Goal: Transaction & Acquisition: Purchase product/service

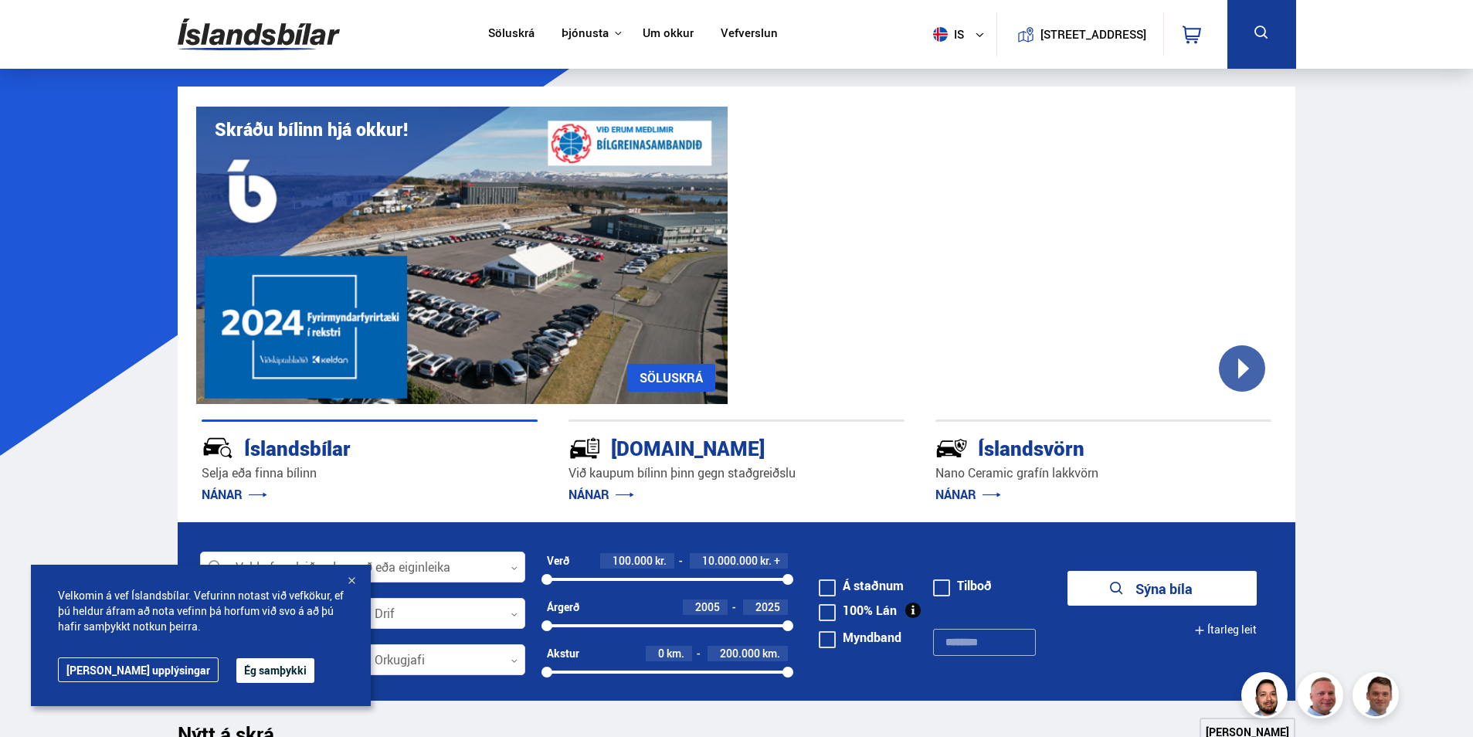
click at [354, 576] on div at bounding box center [351, 581] width 15 height 15
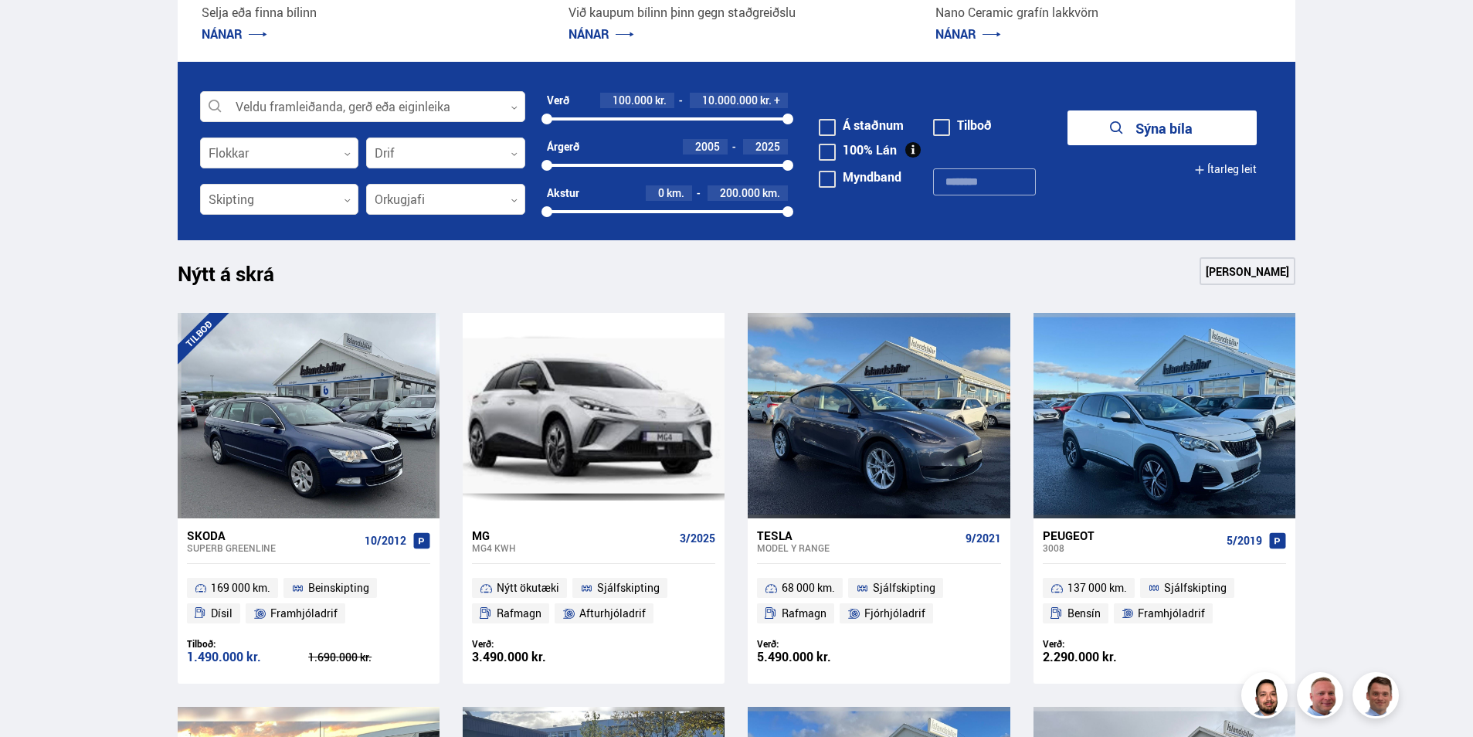
scroll to position [464, 0]
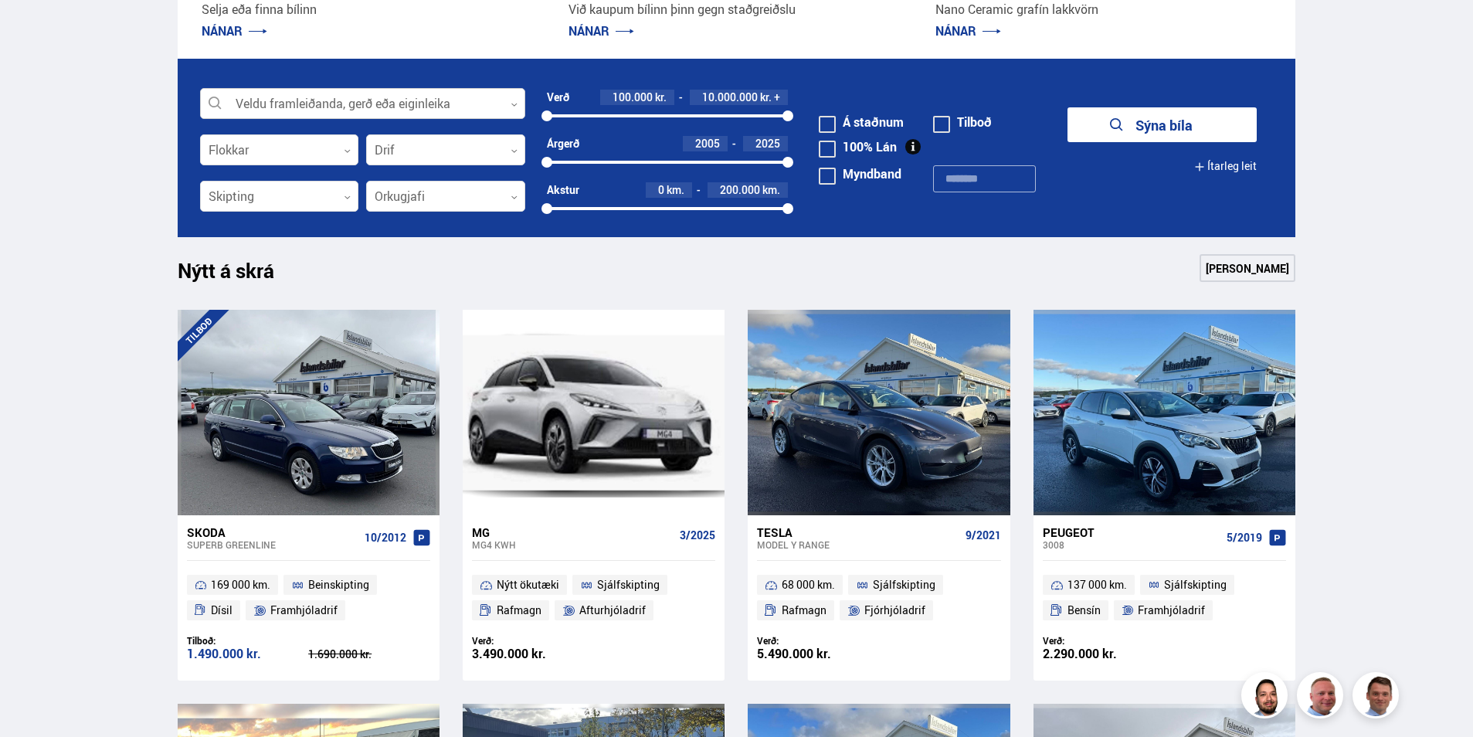
click at [513, 100] on div at bounding box center [362, 104] width 325 height 31
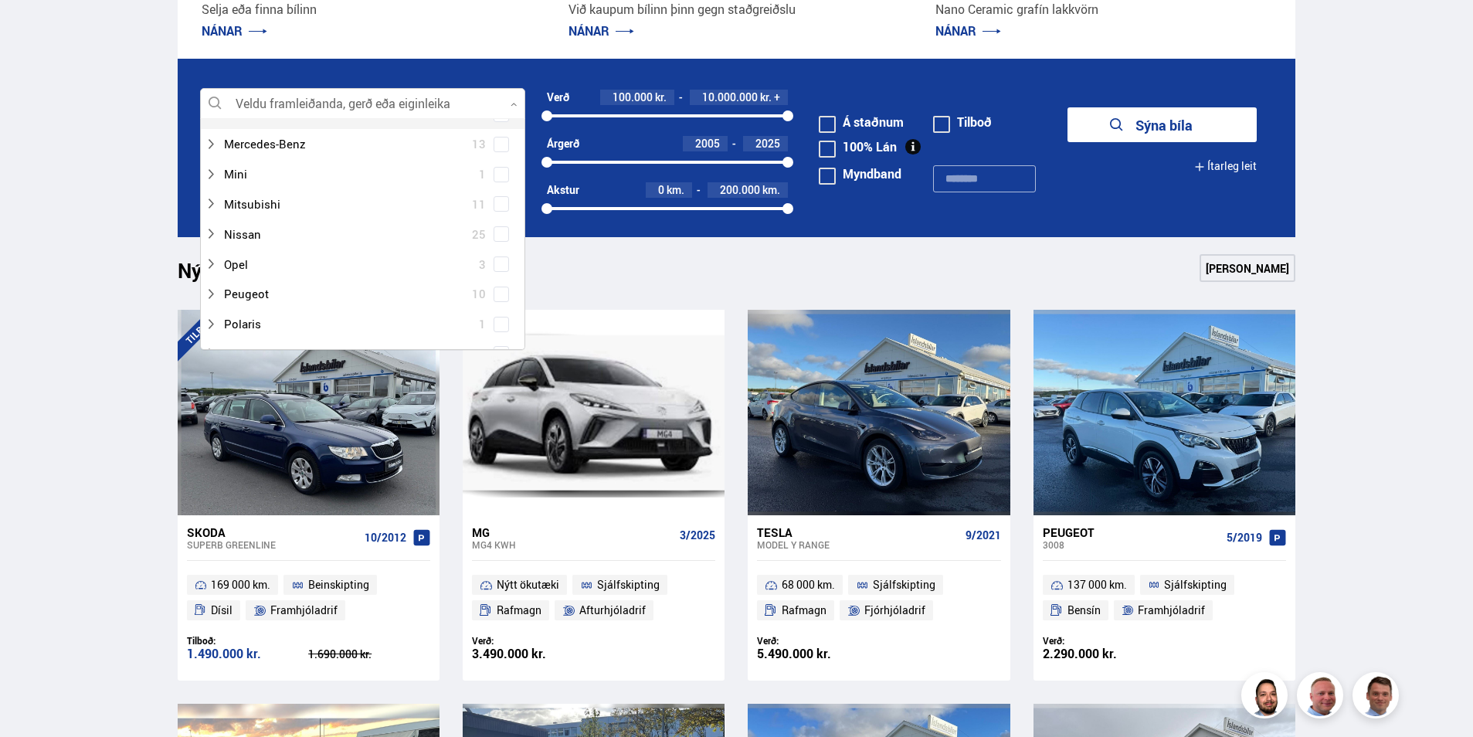
scroll to position [773, 0]
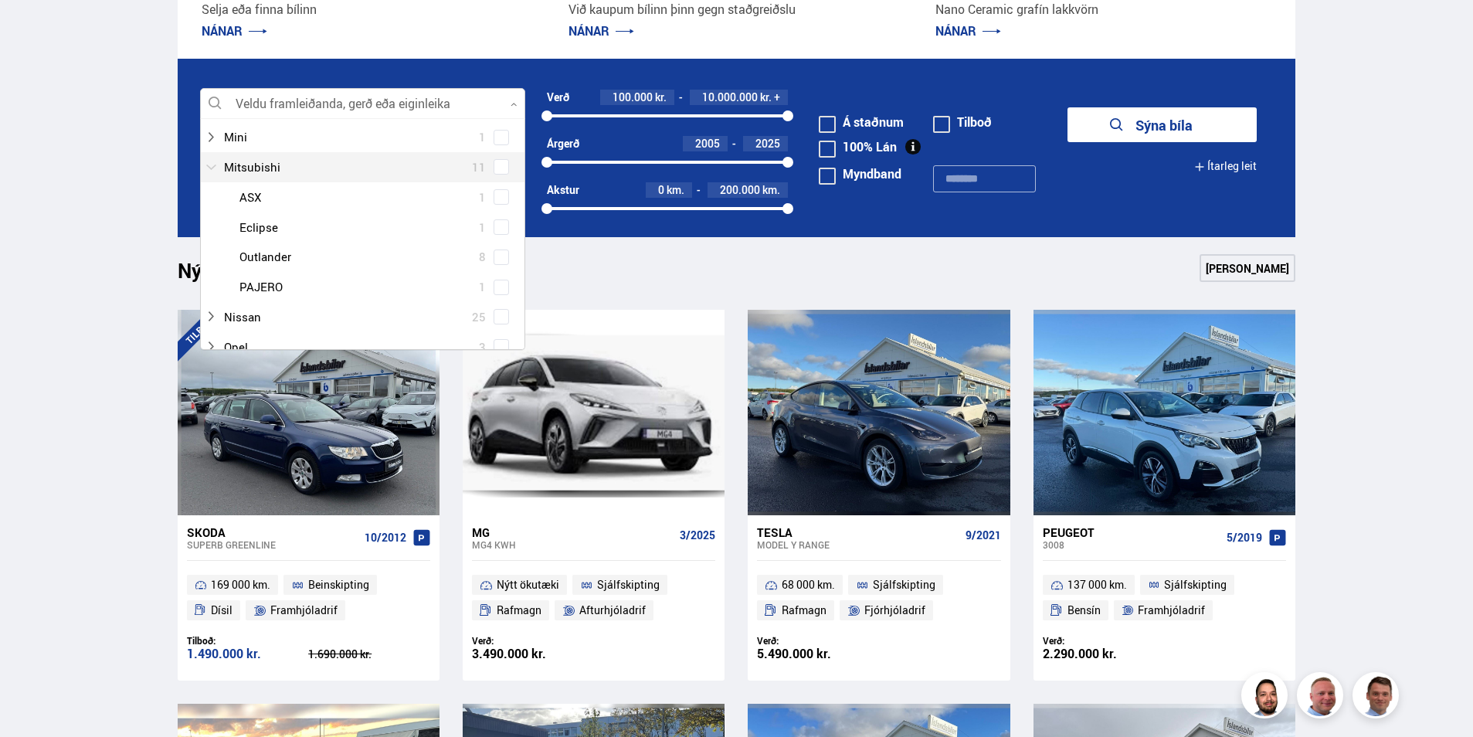
click at [265, 173] on div at bounding box center [347, 167] width 285 height 22
click at [268, 165] on div at bounding box center [347, 167] width 285 height 22
click at [240, 165] on div at bounding box center [347, 167] width 285 height 22
click at [243, 166] on div at bounding box center [347, 167] width 285 height 22
click at [250, 196] on div at bounding box center [347, 197] width 285 height 22
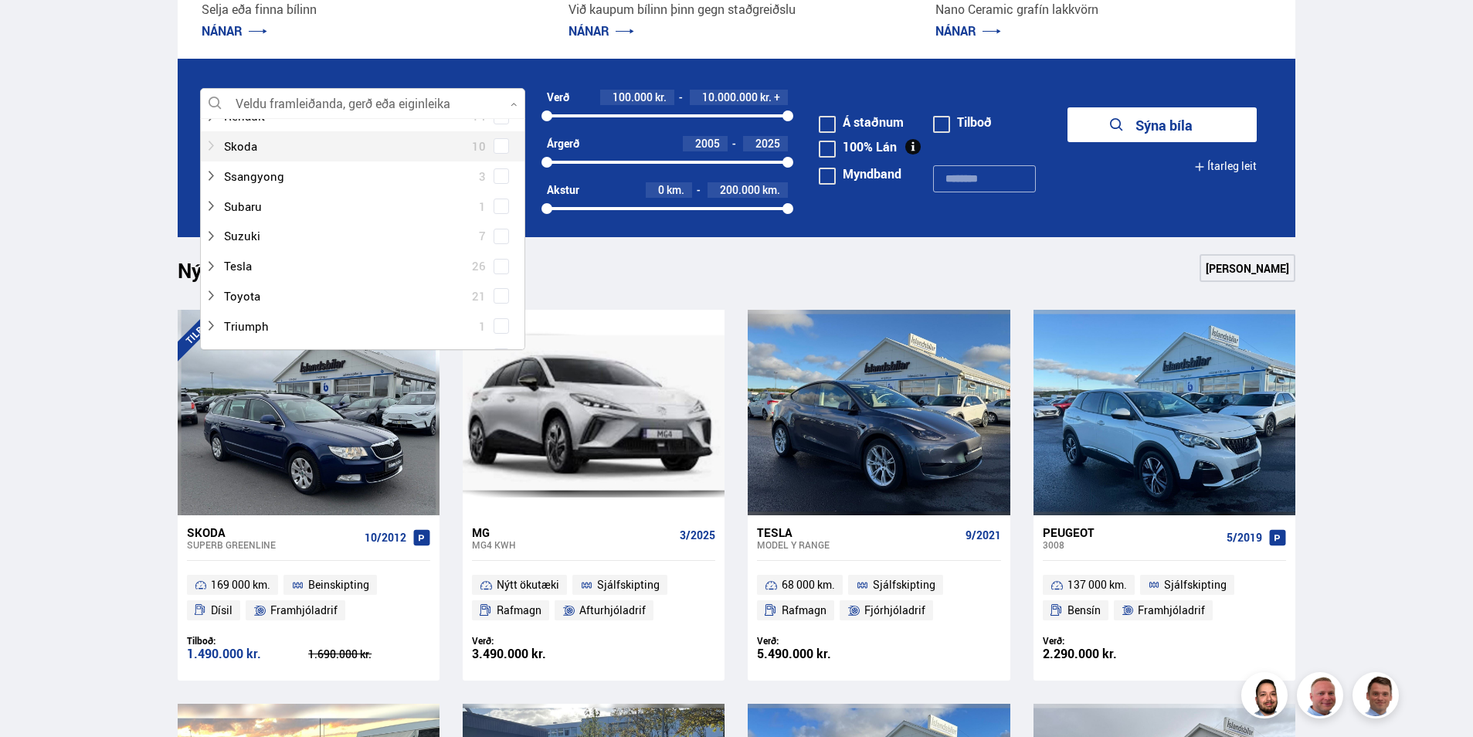
scroll to position [1314, 0]
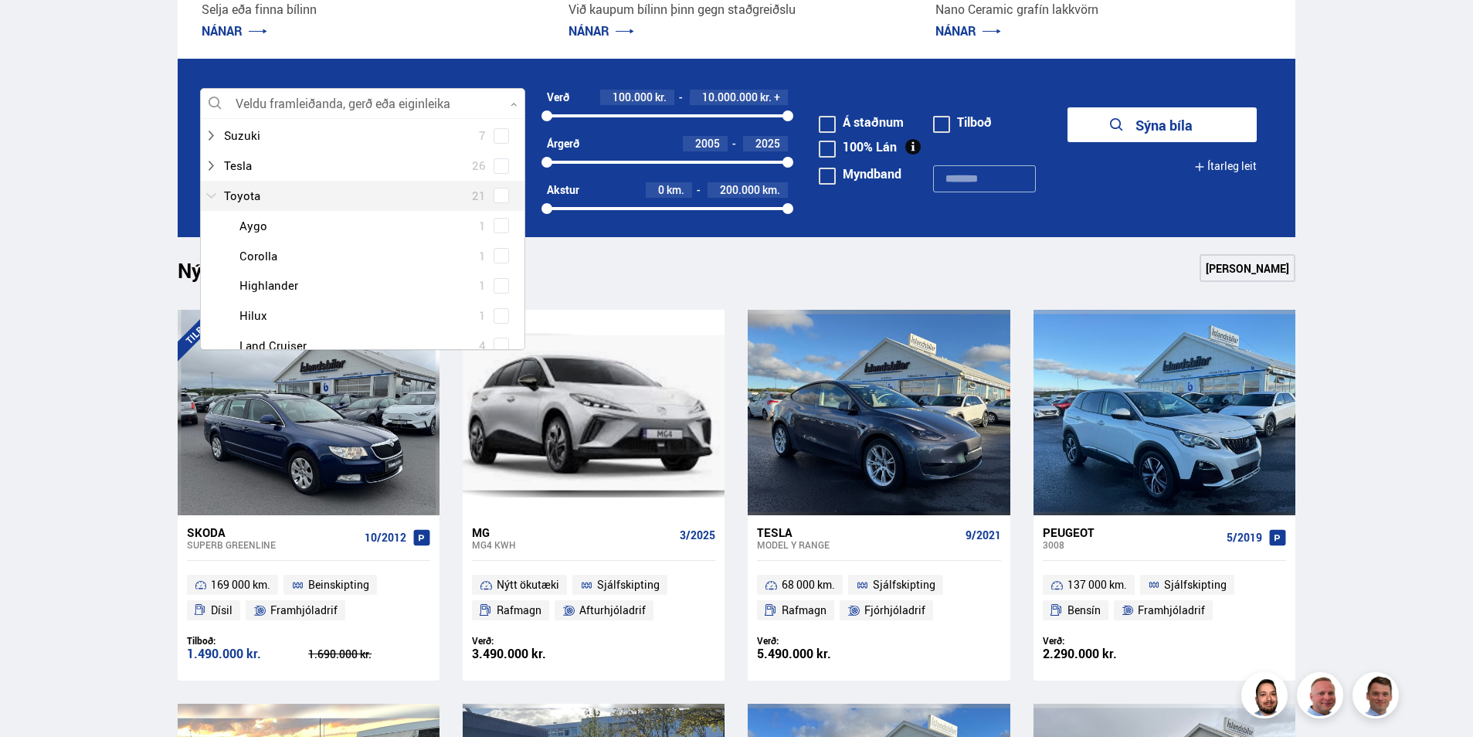
click at [257, 193] on div at bounding box center [347, 196] width 285 height 22
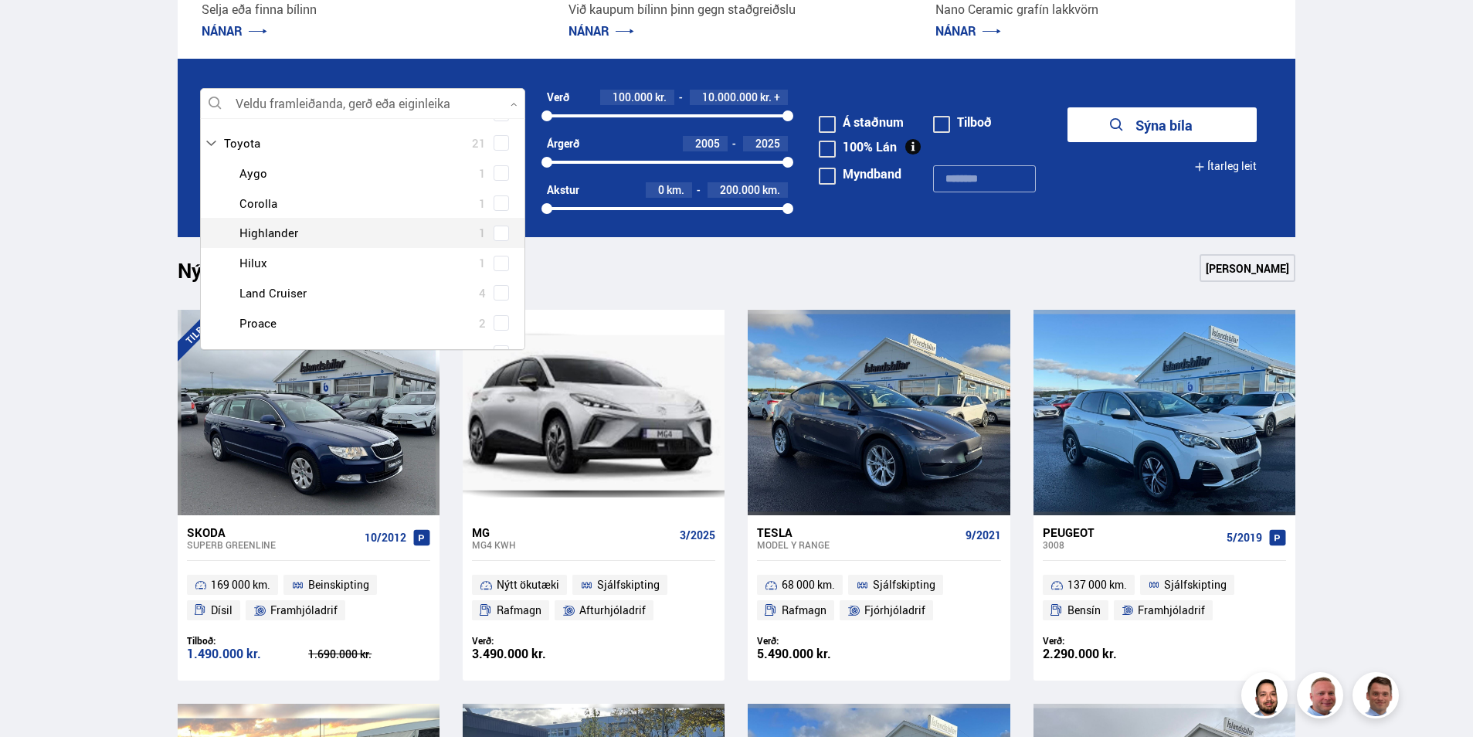
scroll to position [1391, 0]
click at [257, 237] on div at bounding box center [378, 238] width 285 height 22
click at [479, 240] on div "Toyota Aygo 1 Toyota Corolla 1 Toyota Highlander 1 Toyota Hilux 1 Toyota Land C…" at bounding box center [363, 254] width 324 height 240
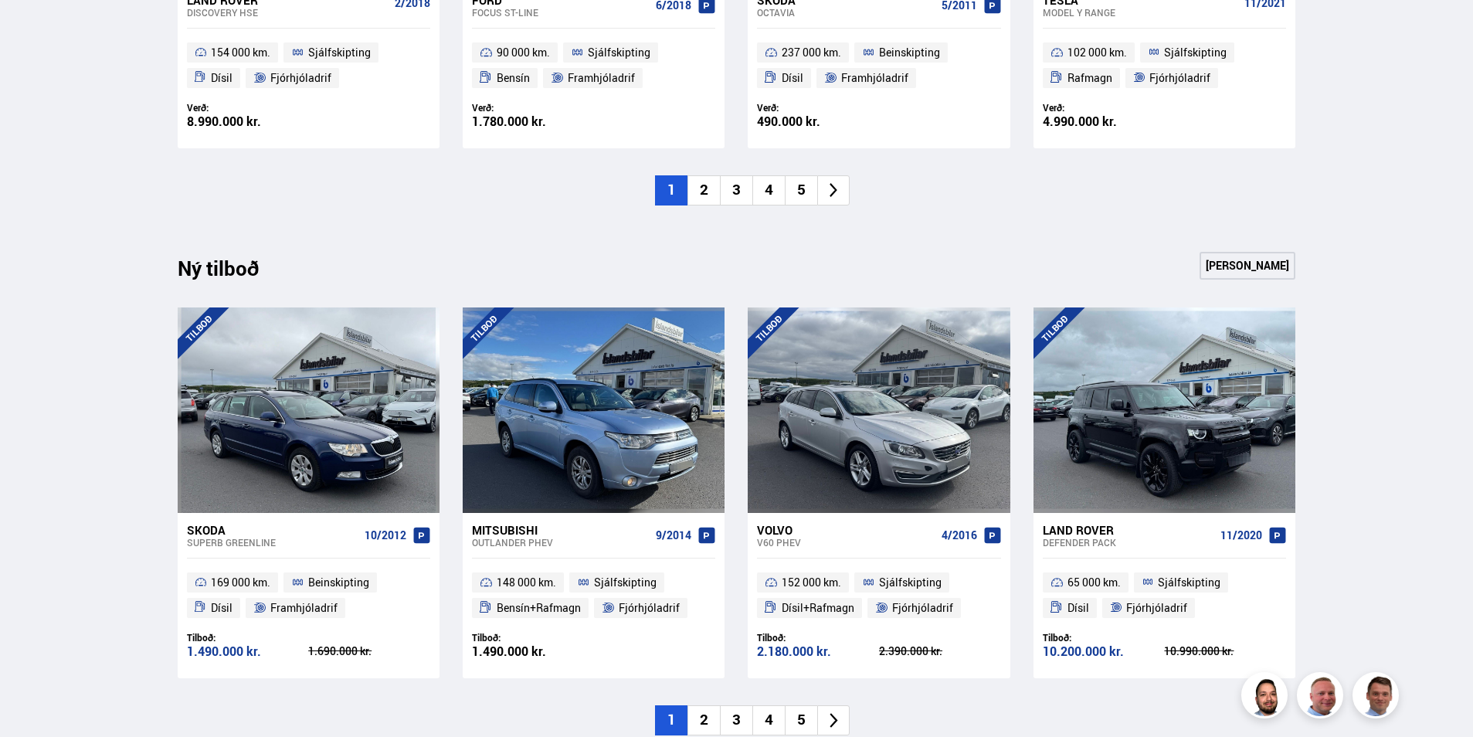
click at [706, 189] on li "2" at bounding box center [704, 190] width 32 height 30
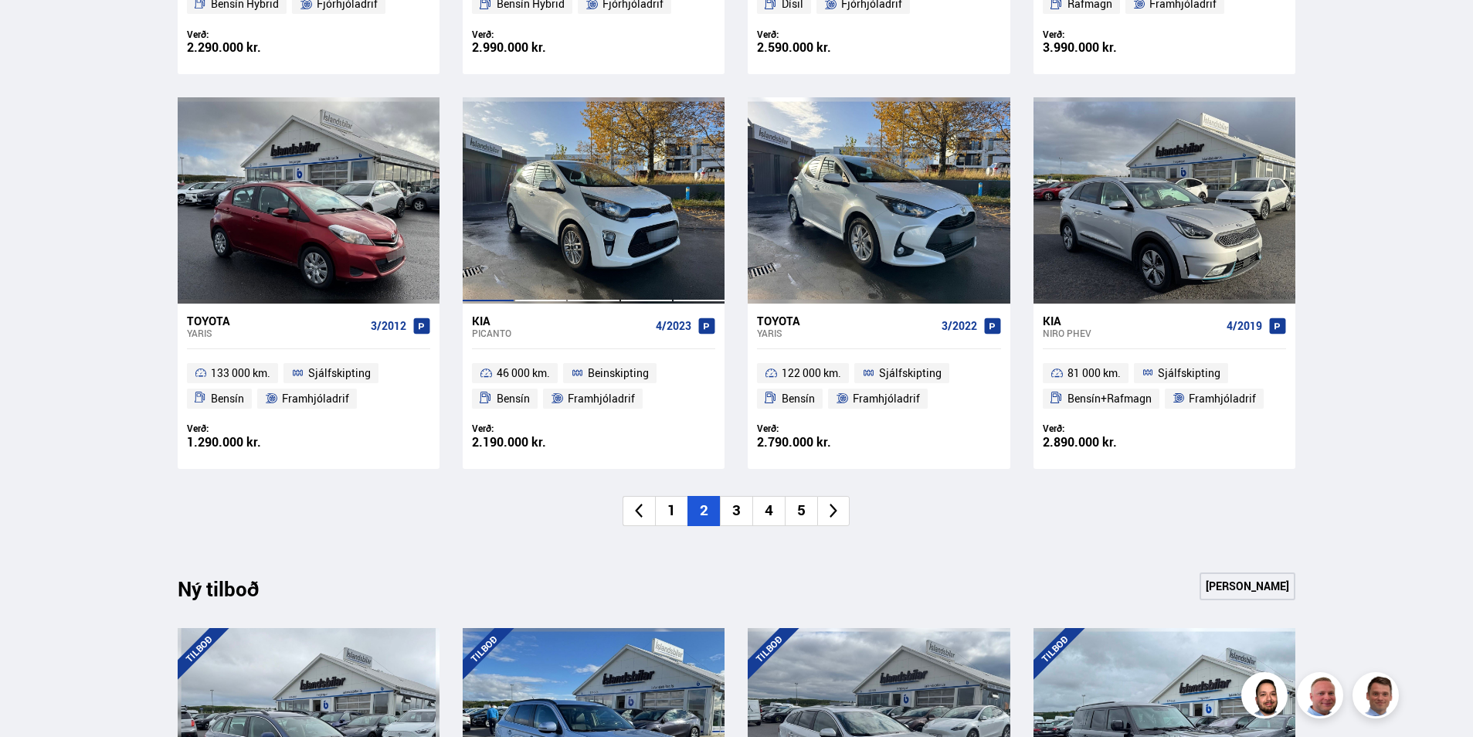
scroll to position [1082, 0]
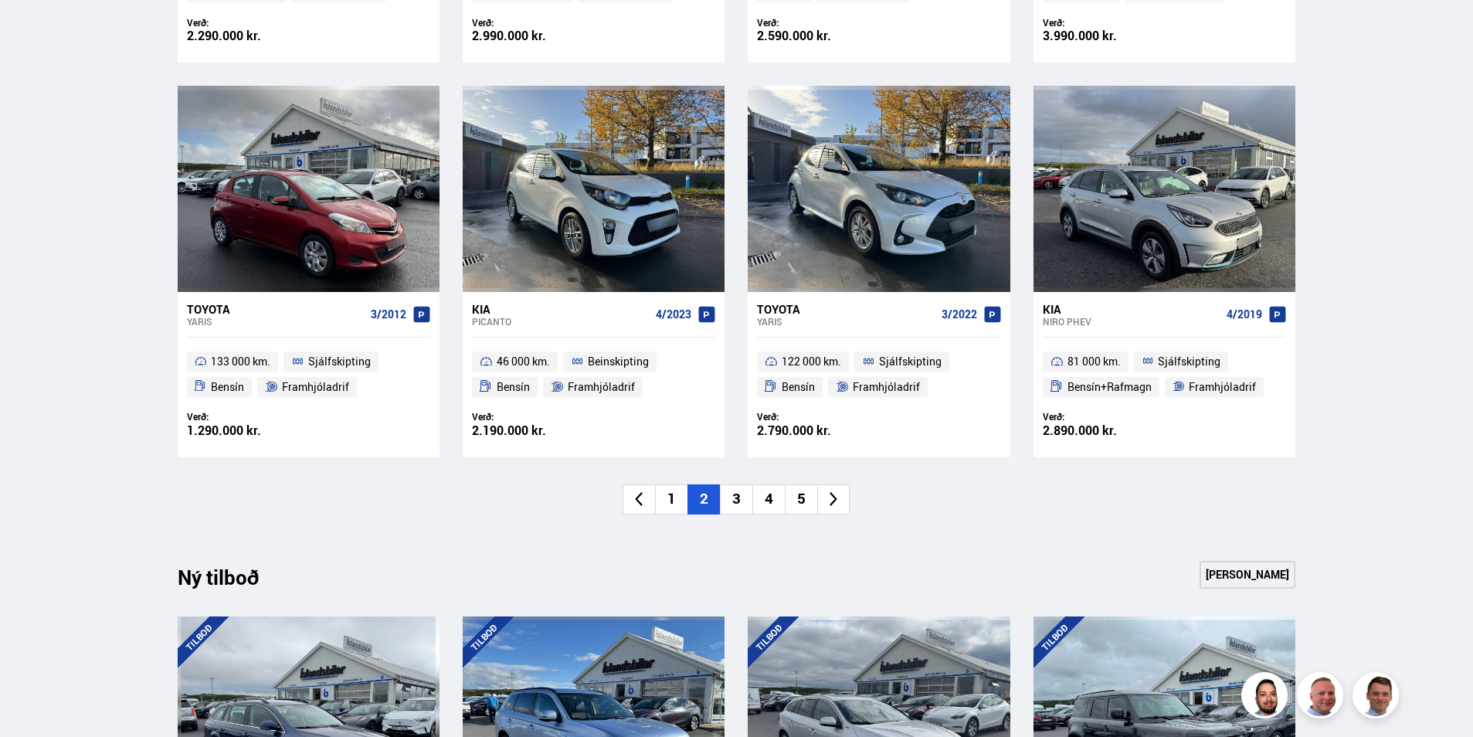
click at [736, 495] on li "3" at bounding box center [736, 499] width 32 height 30
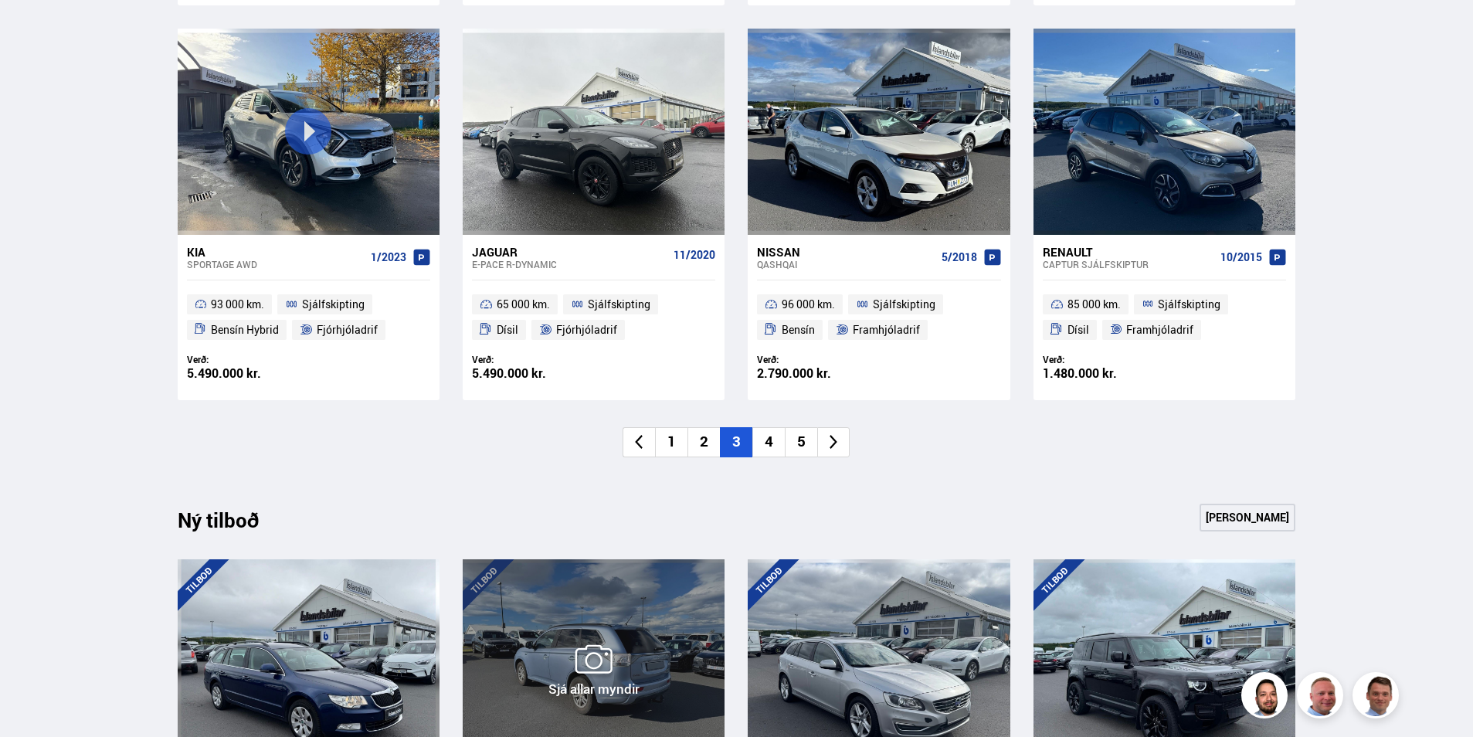
scroll to position [1391, 0]
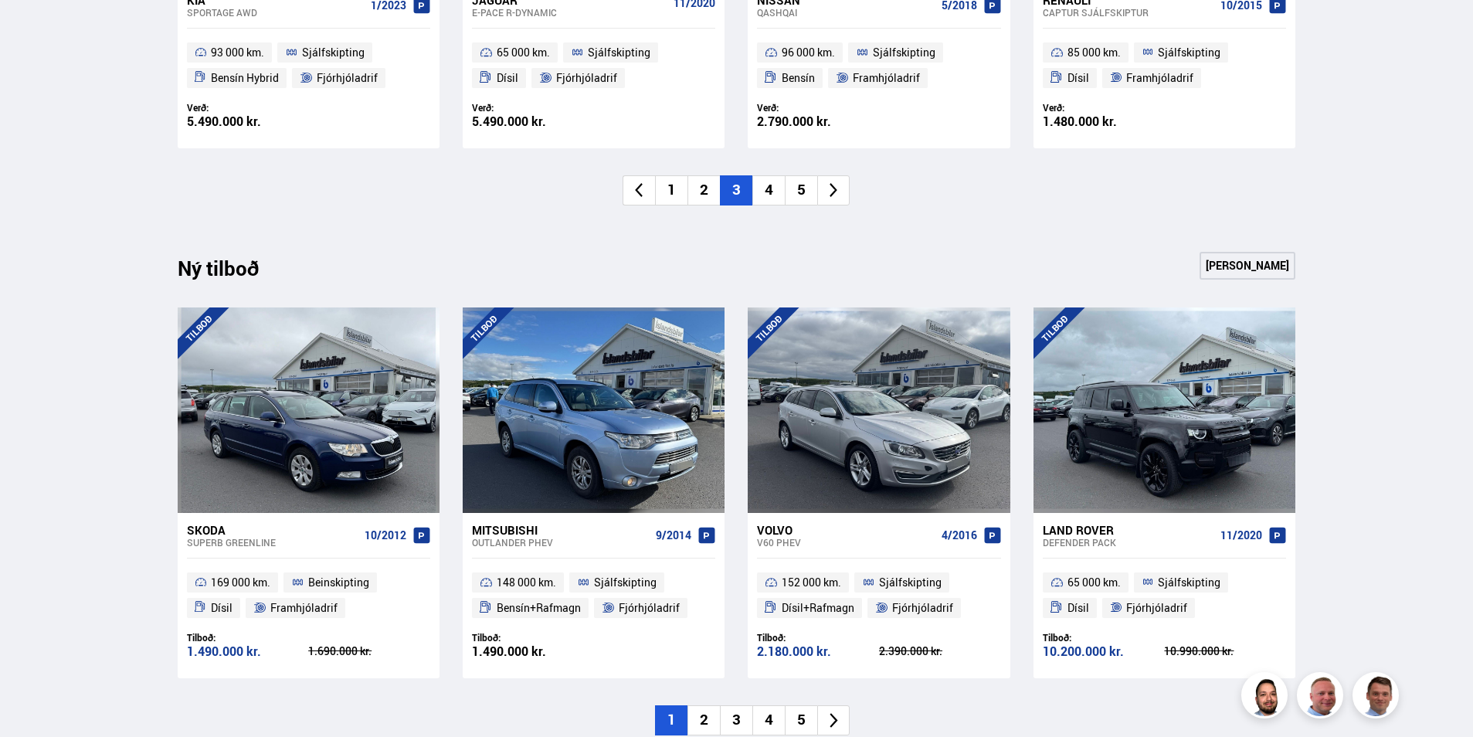
click at [761, 192] on li "4" at bounding box center [769, 190] width 32 height 30
click at [765, 184] on li "5" at bounding box center [769, 190] width 32 height 30
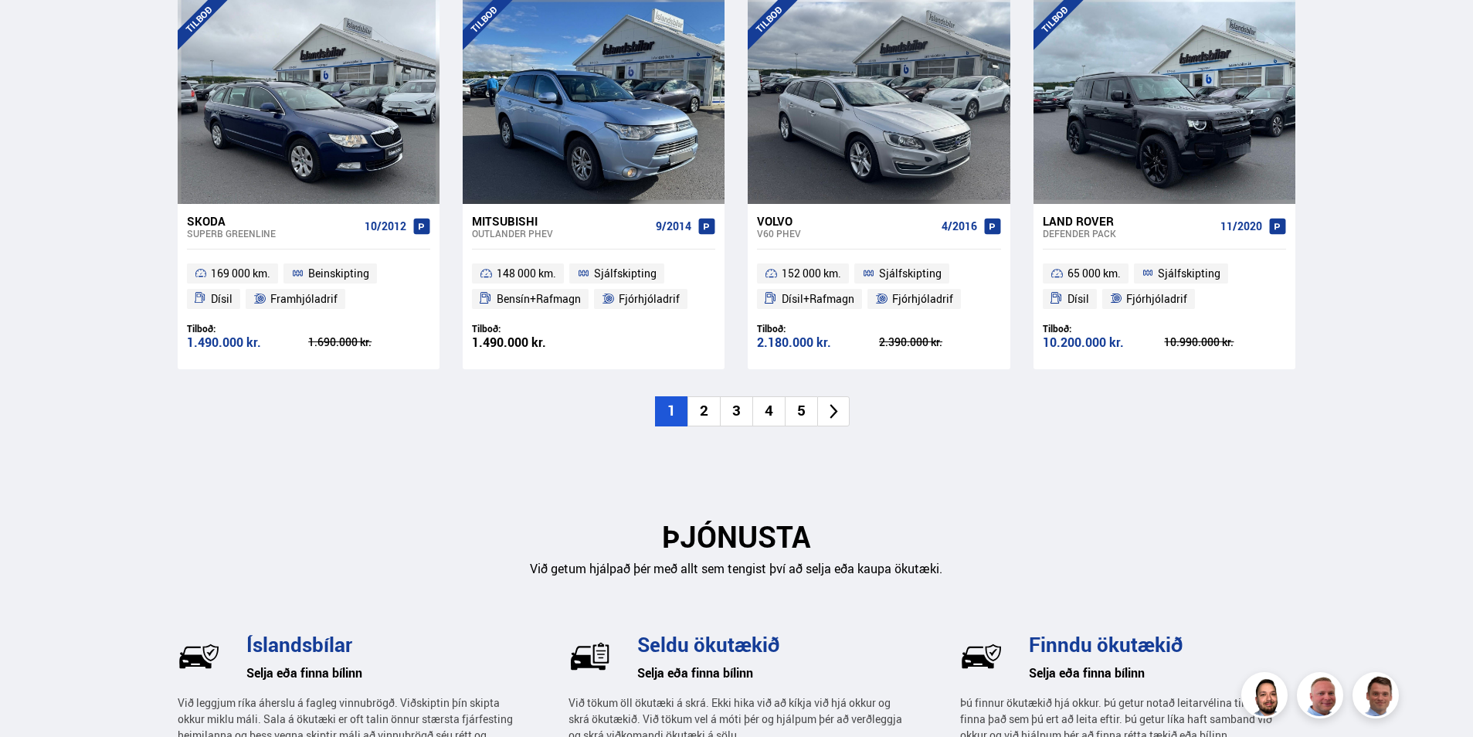
scroll to position [1854, 0]
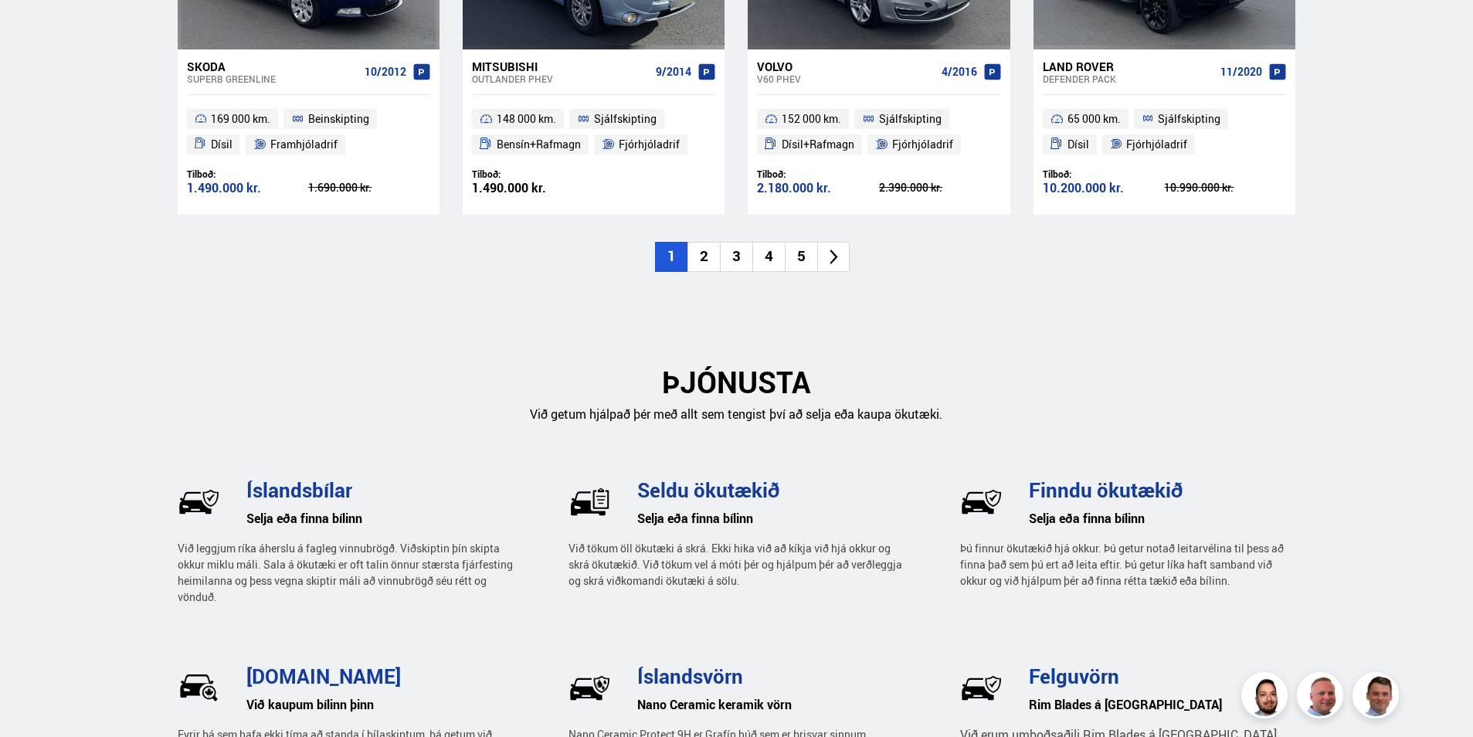
click at [703, 251] on li "2" at bounding box center [704, 257] width 32 height 30
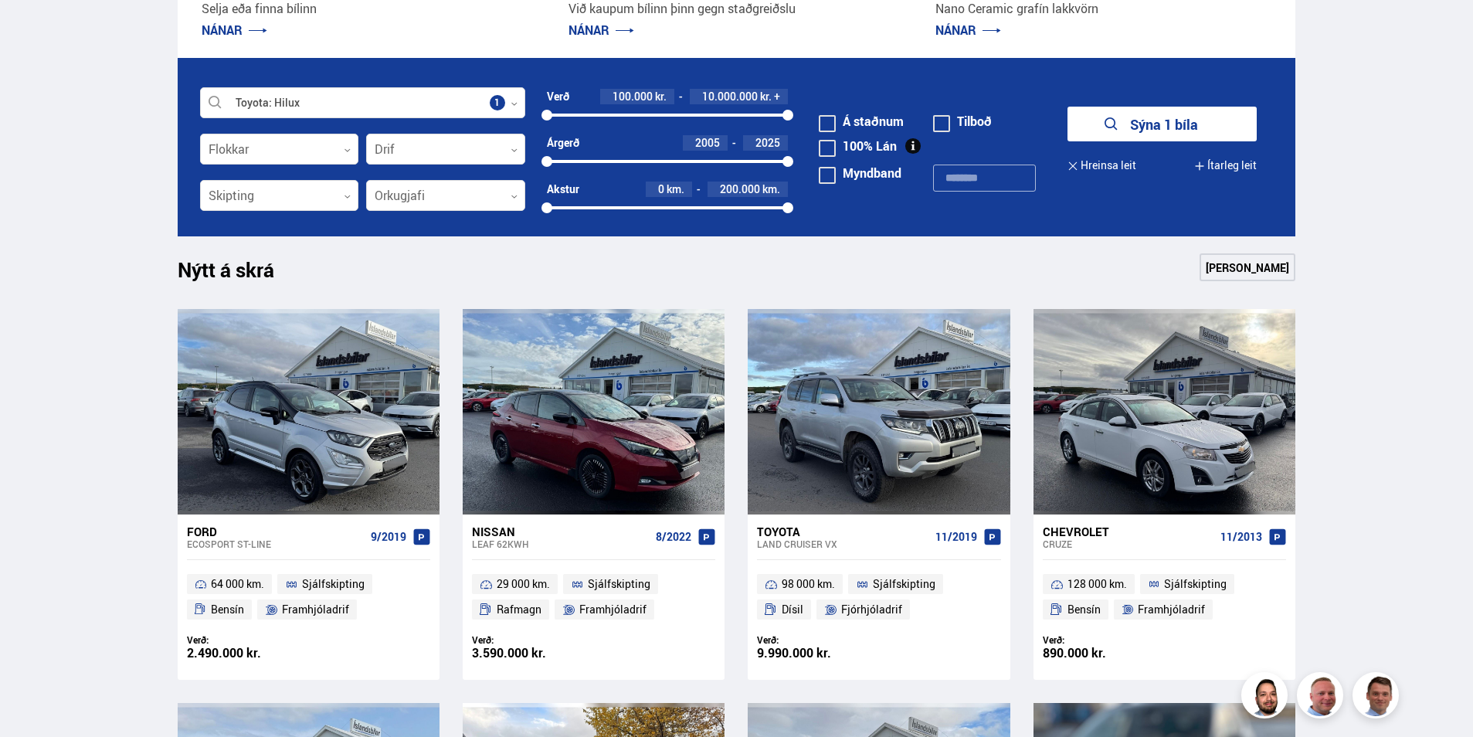
scroll to position [464, 0]
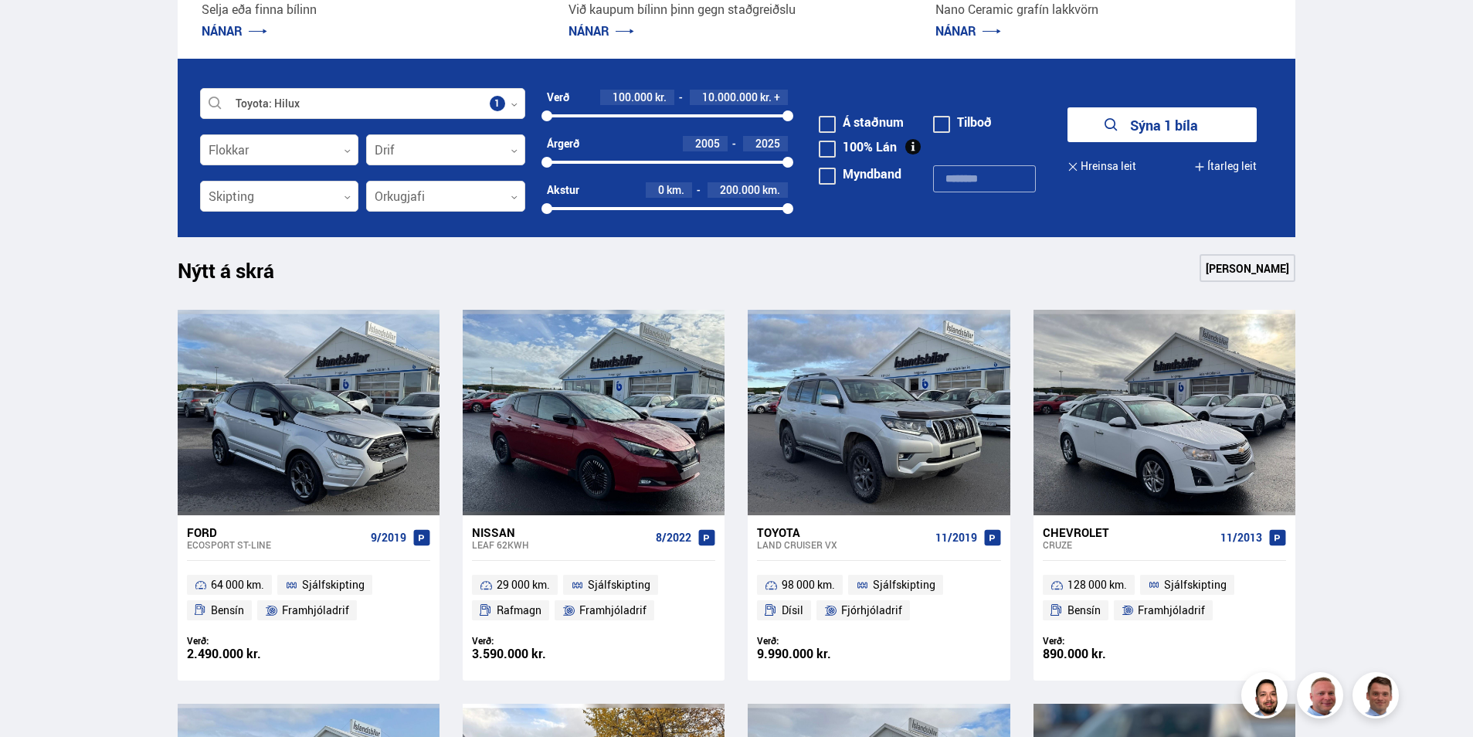
click at [1150, 124] on button "Sýna 1 bíla" at bounding box center [1162, 124] width 189 height 35
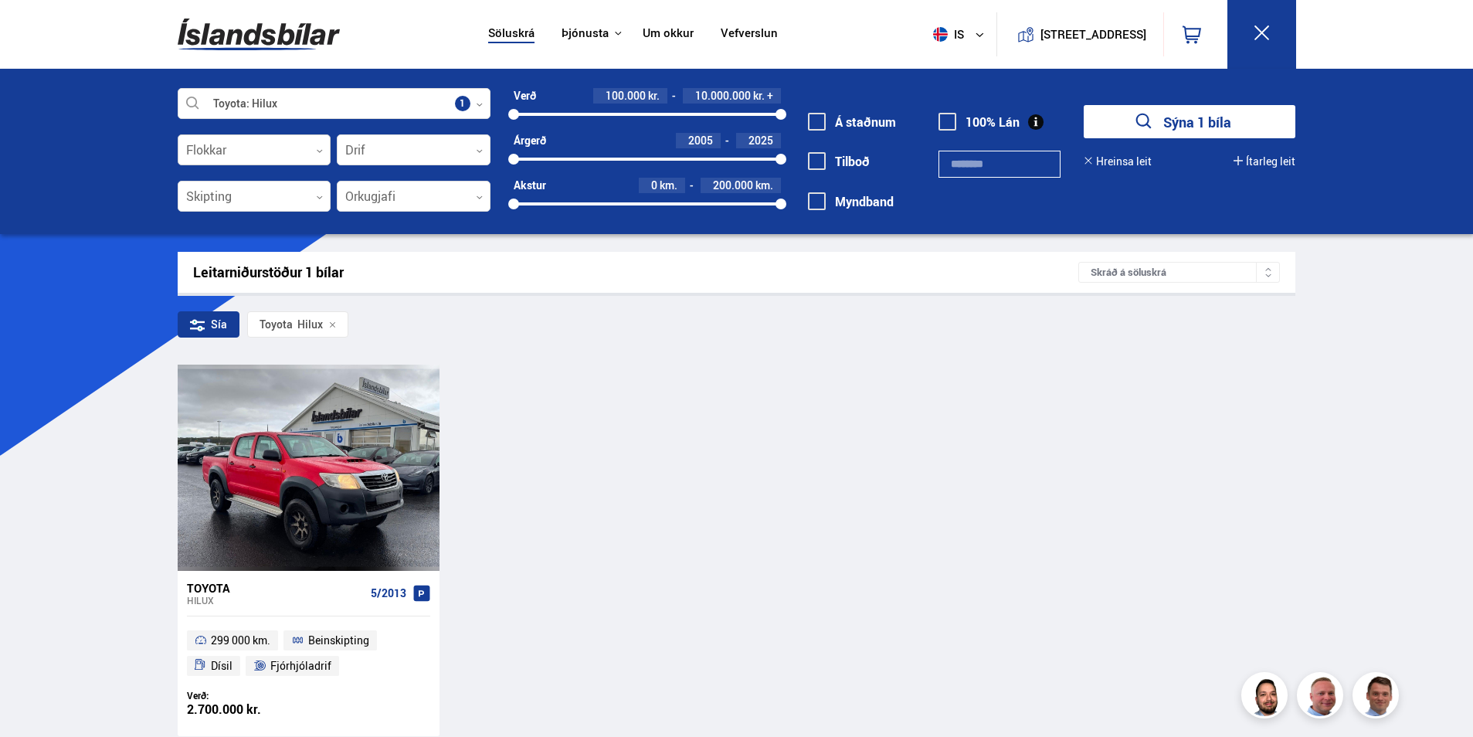
click at [320, 149] on icon at bounding box center [319, 151] width 7 height 7
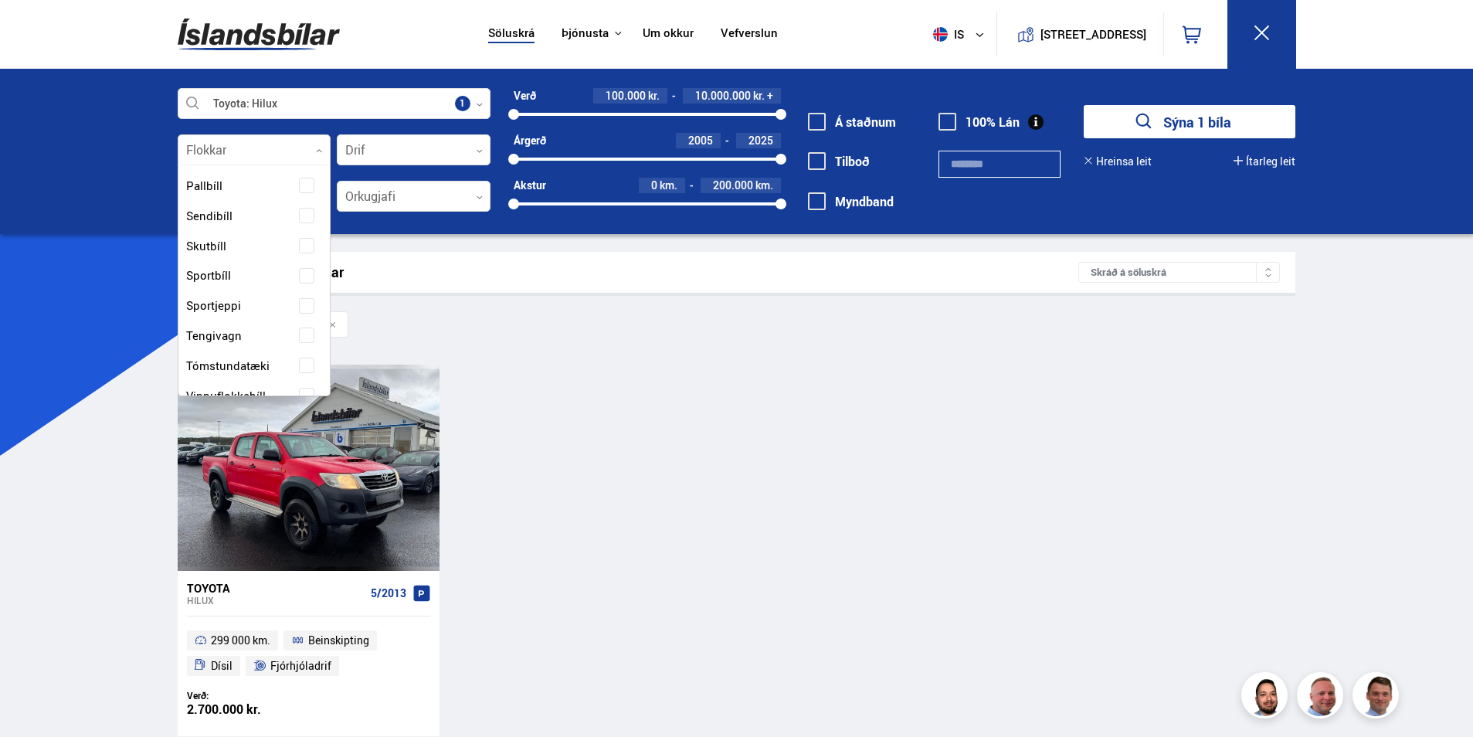
scroll to position [309, 0]
click at [217, 175] on span "Pallbíll" at bounding box center [204, 179] width 36 height 22
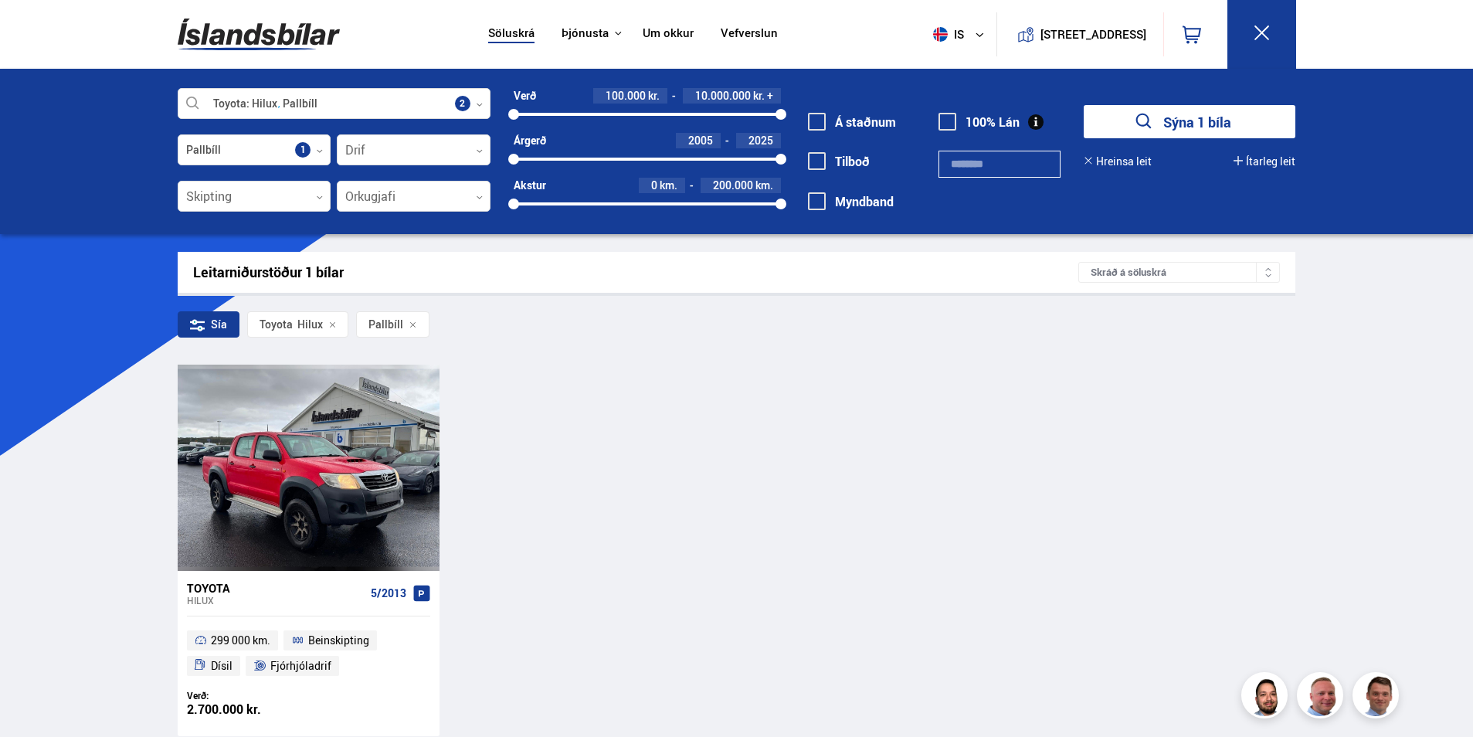
click at [746, 29] on link "Vefverslun" at bounding box center [749, 34] width 57 height 16
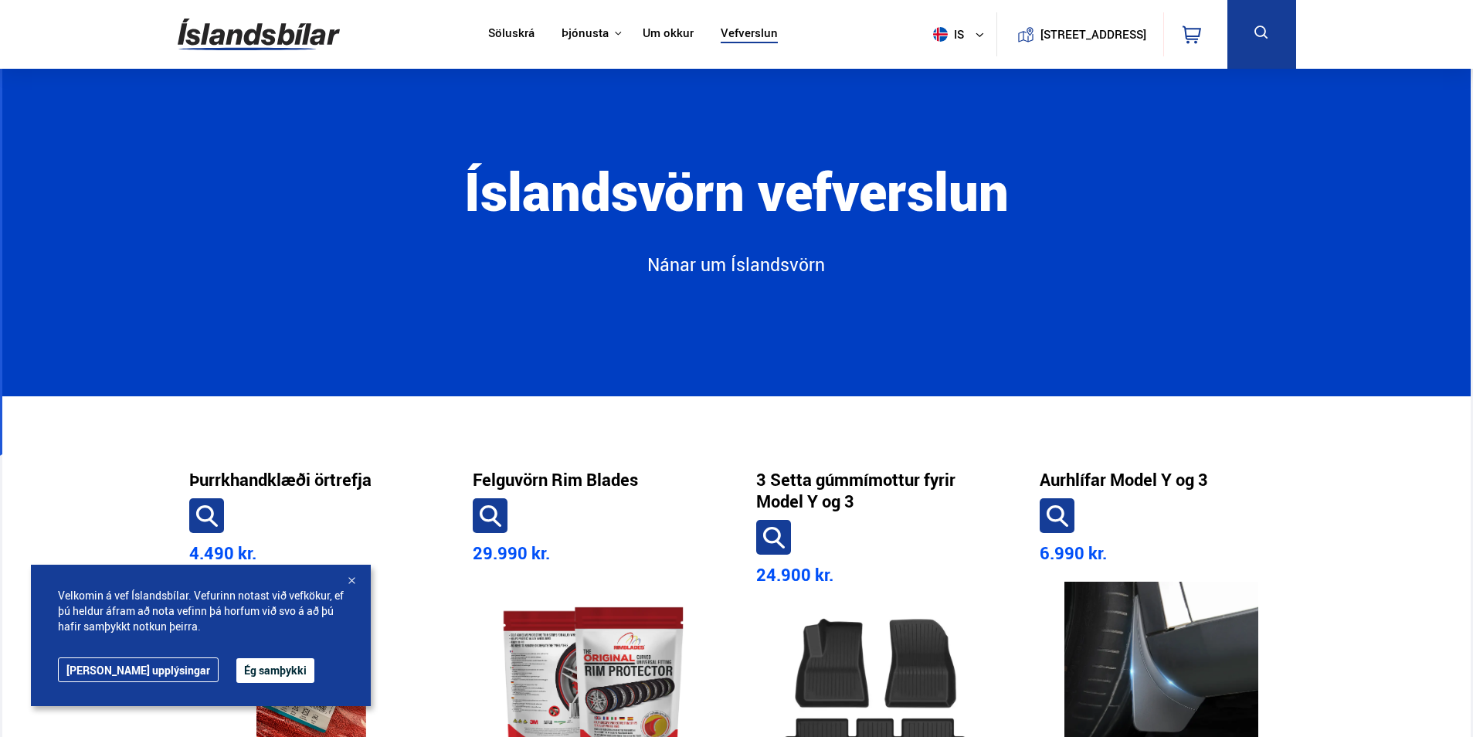
click at [503, 28] on link "Söluskrá" at bounding box center [511, 34] width 46 height 16
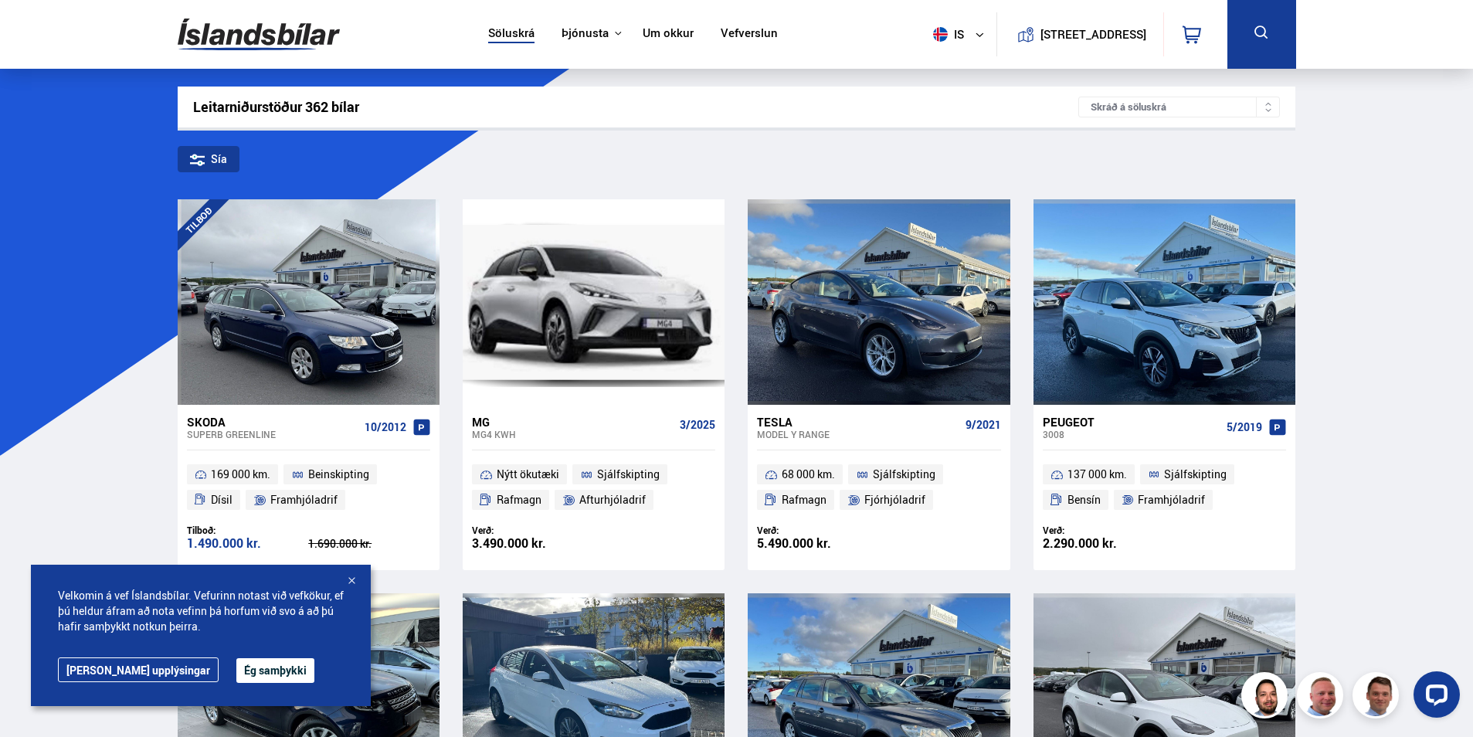
click at [1137, 106] on div "Skráð á söluskrá" at bounding box center [1180, 107] width 202 height 21
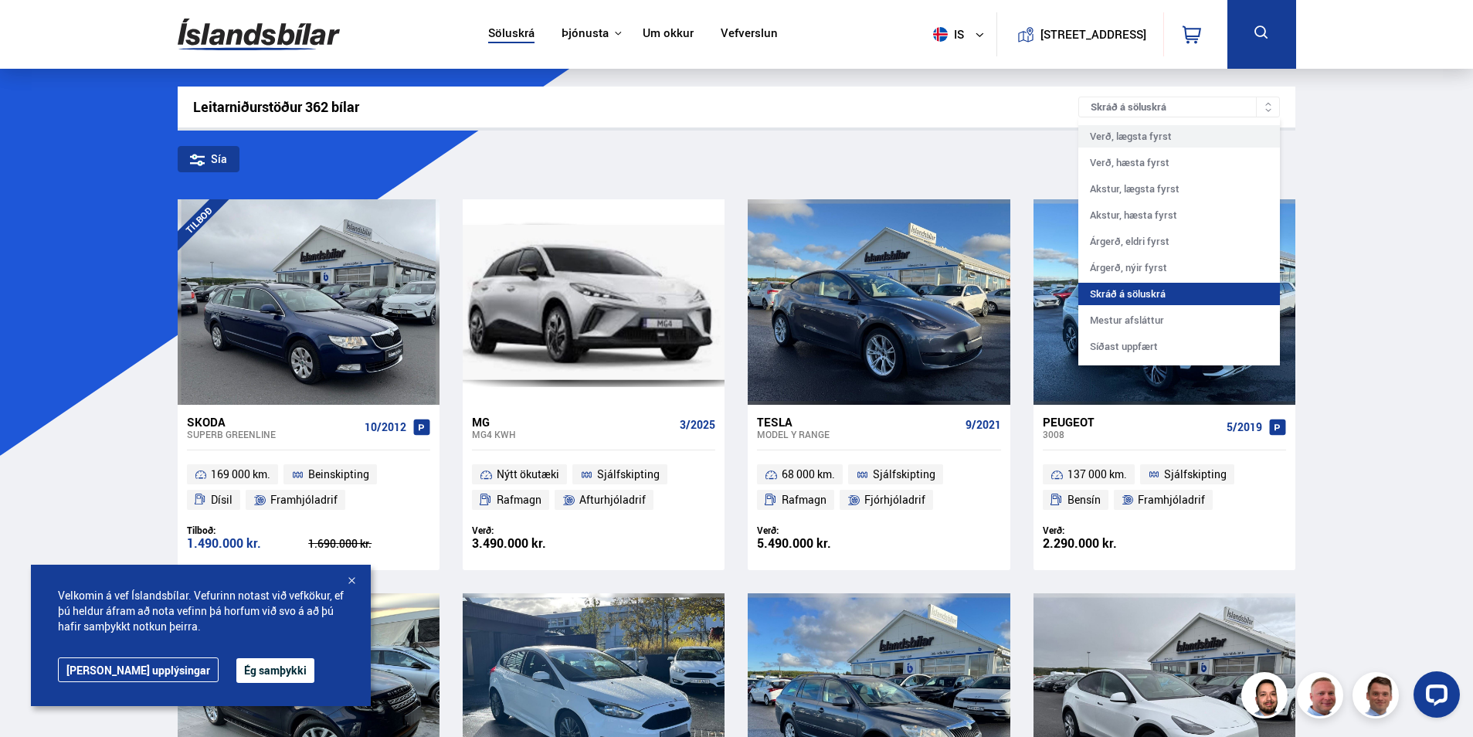
click at [1131, 135] on div "Verð, lægsta fyrst" at bounding box center [1180, 136] width 202 height 22
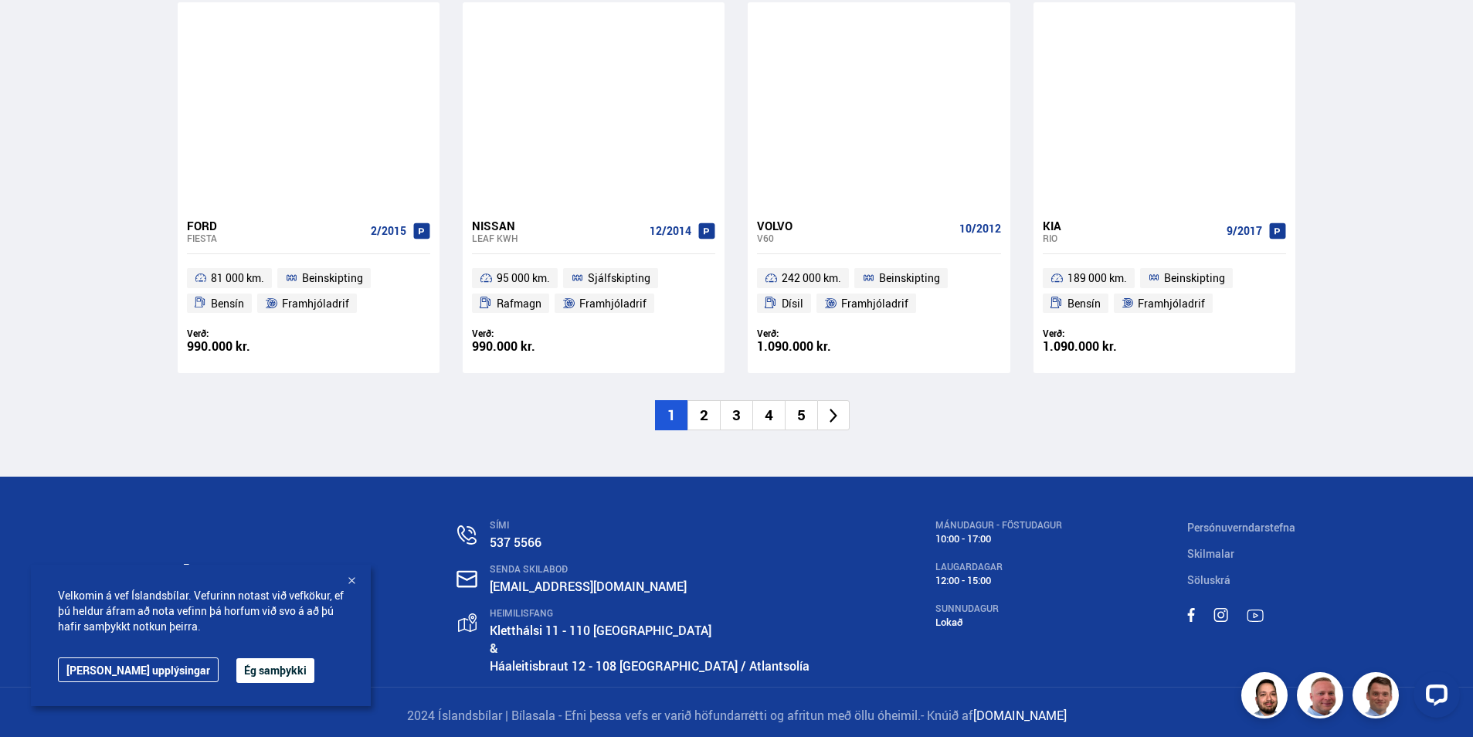
scroll to position [2340, 0]
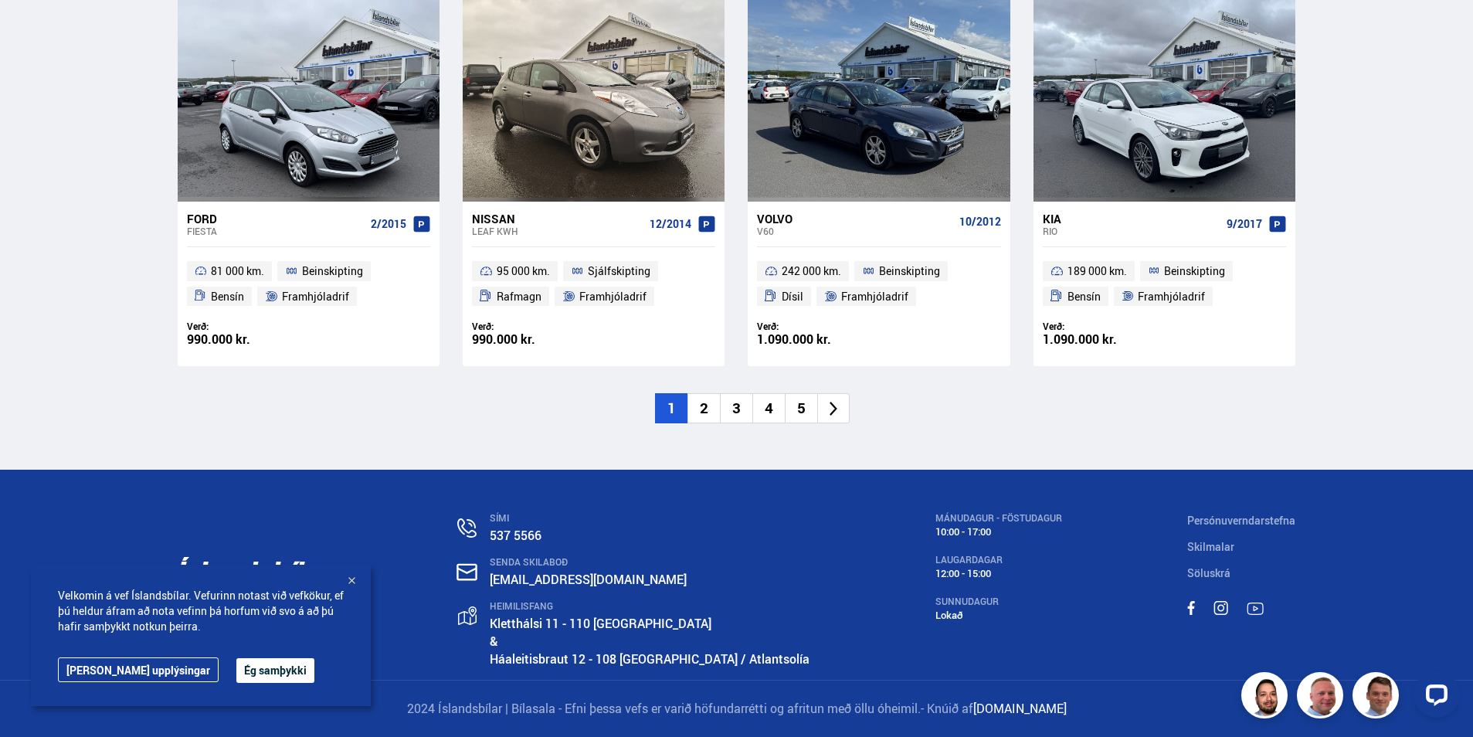
click at [702, 405] on li "2" at bounding box center [704, 408] width 32 height 30
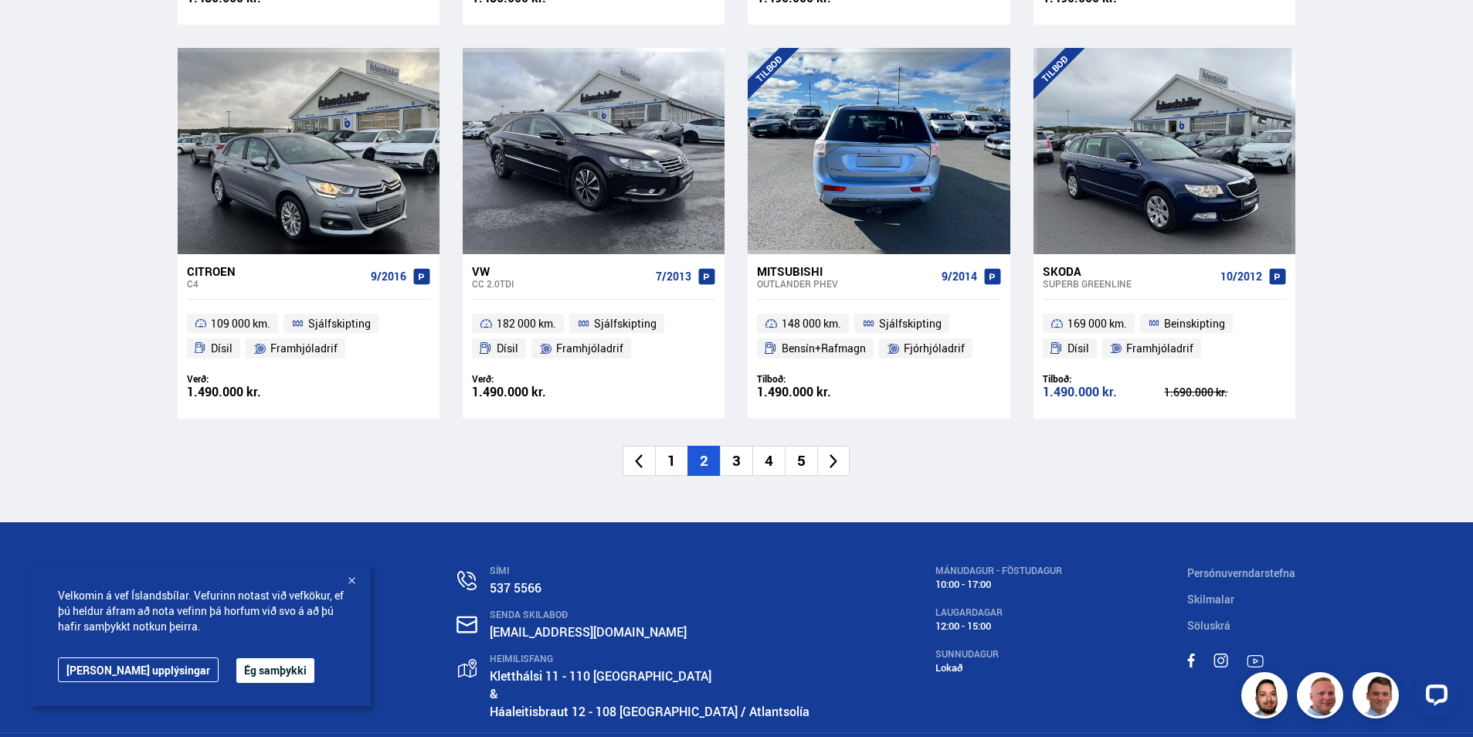
scroll to position [2340, 0]
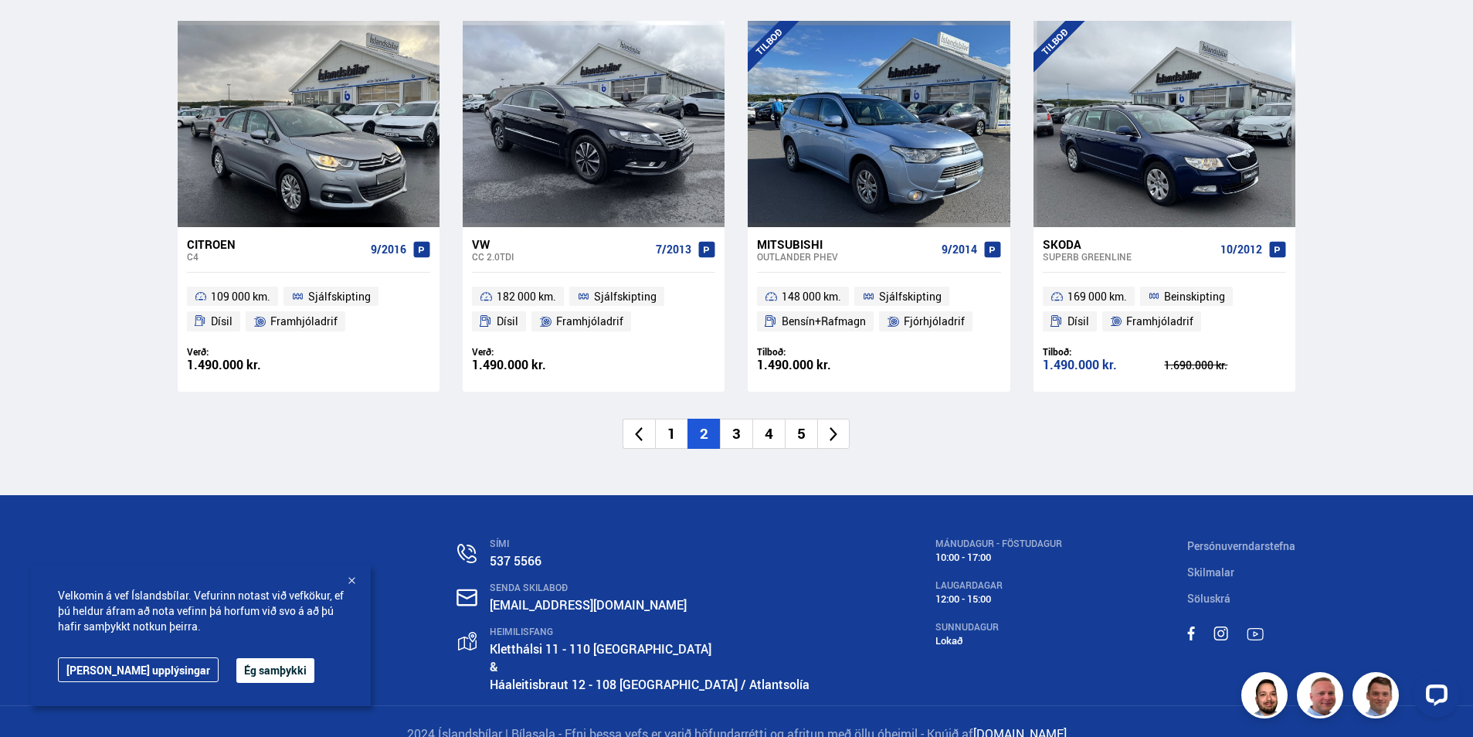
click at [740, 419] on li "3" at bounding box center [736, 434] width 32 height 30
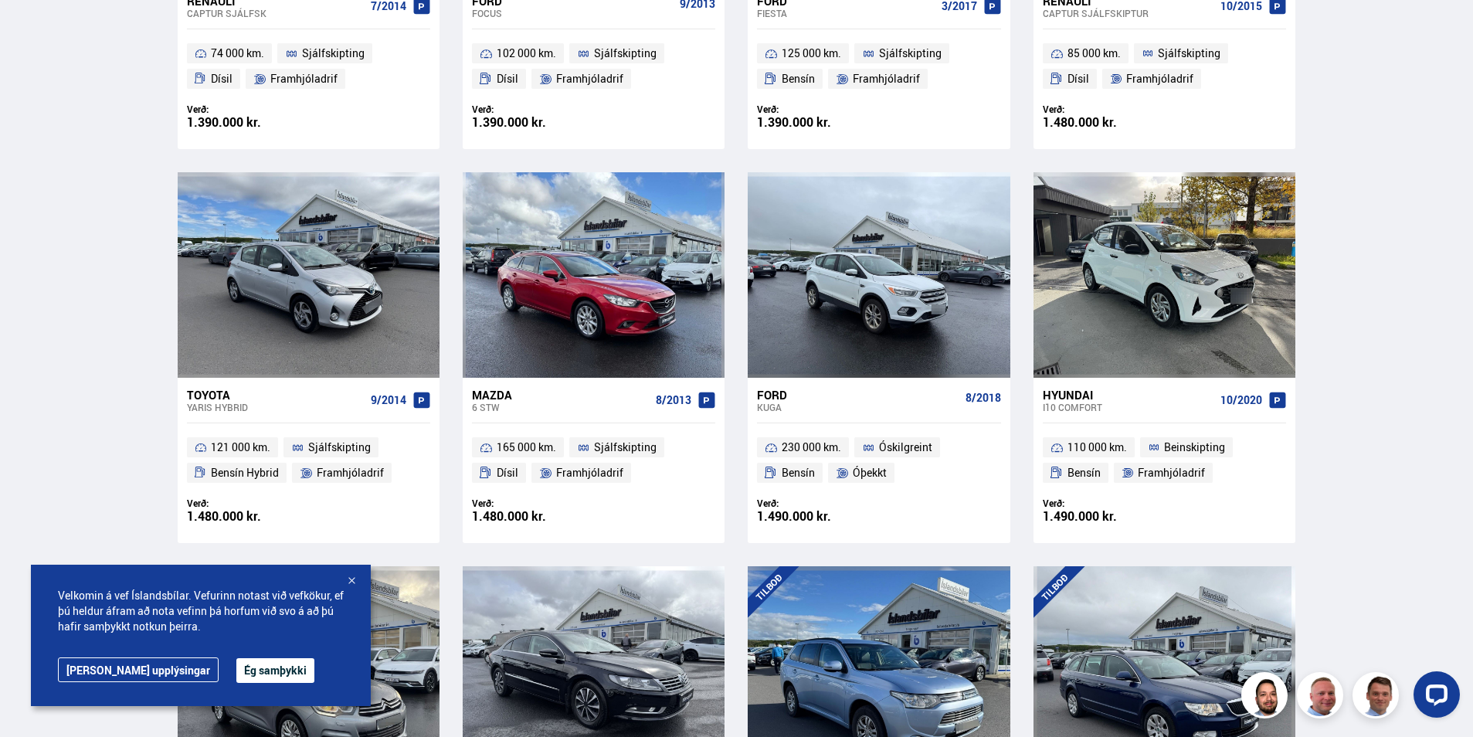
scroll to position [1170, 0]
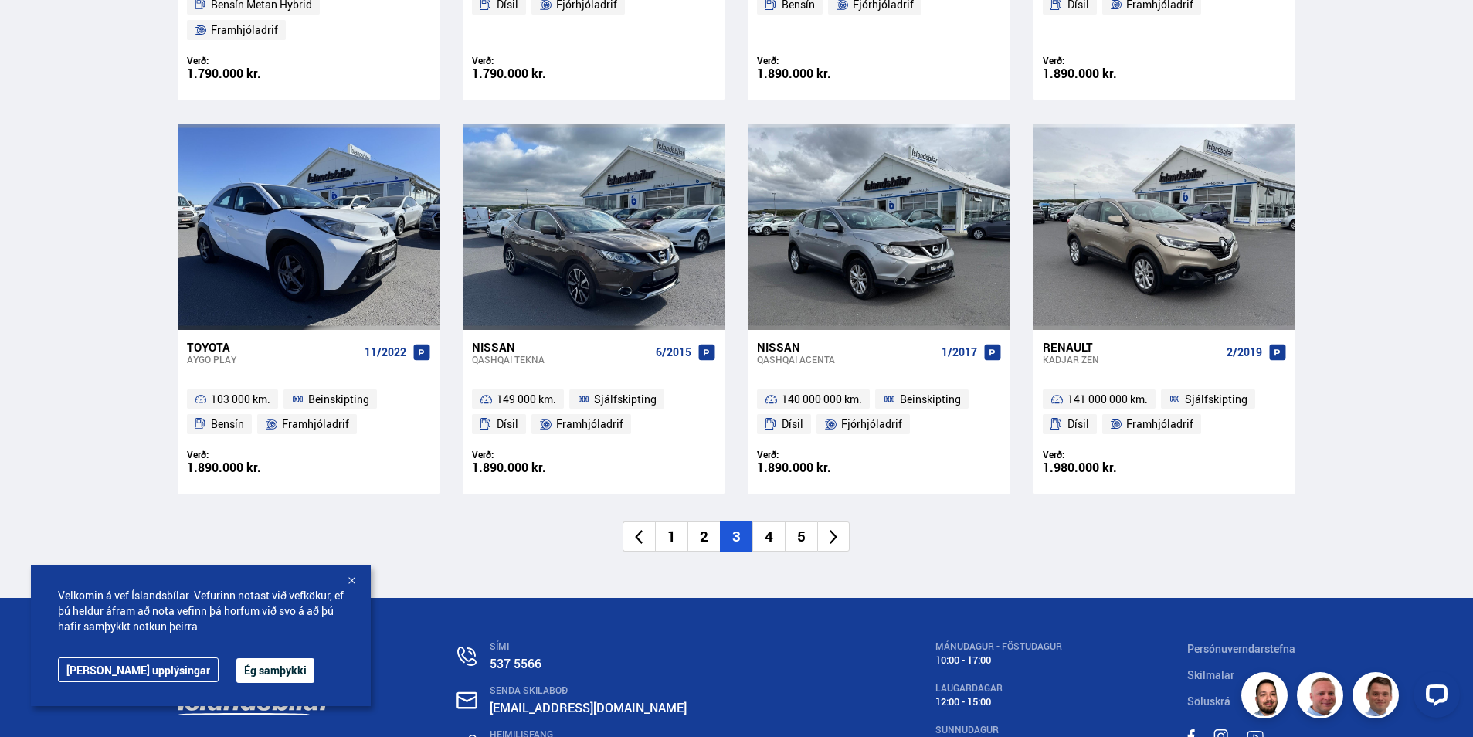
scroll to position [2241, 0]
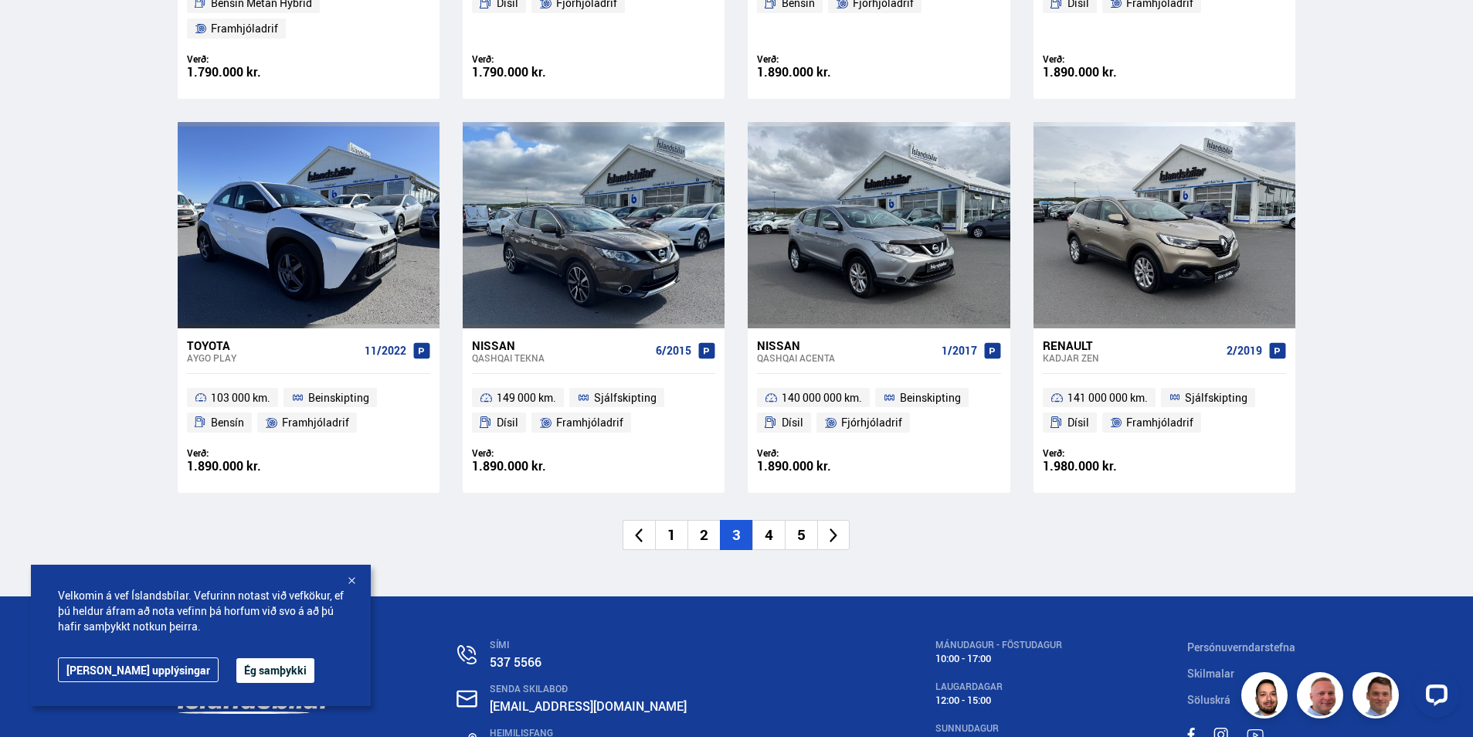
click at [770, 520] on li "4" at bounding box center [769, 535] width 32 height 30
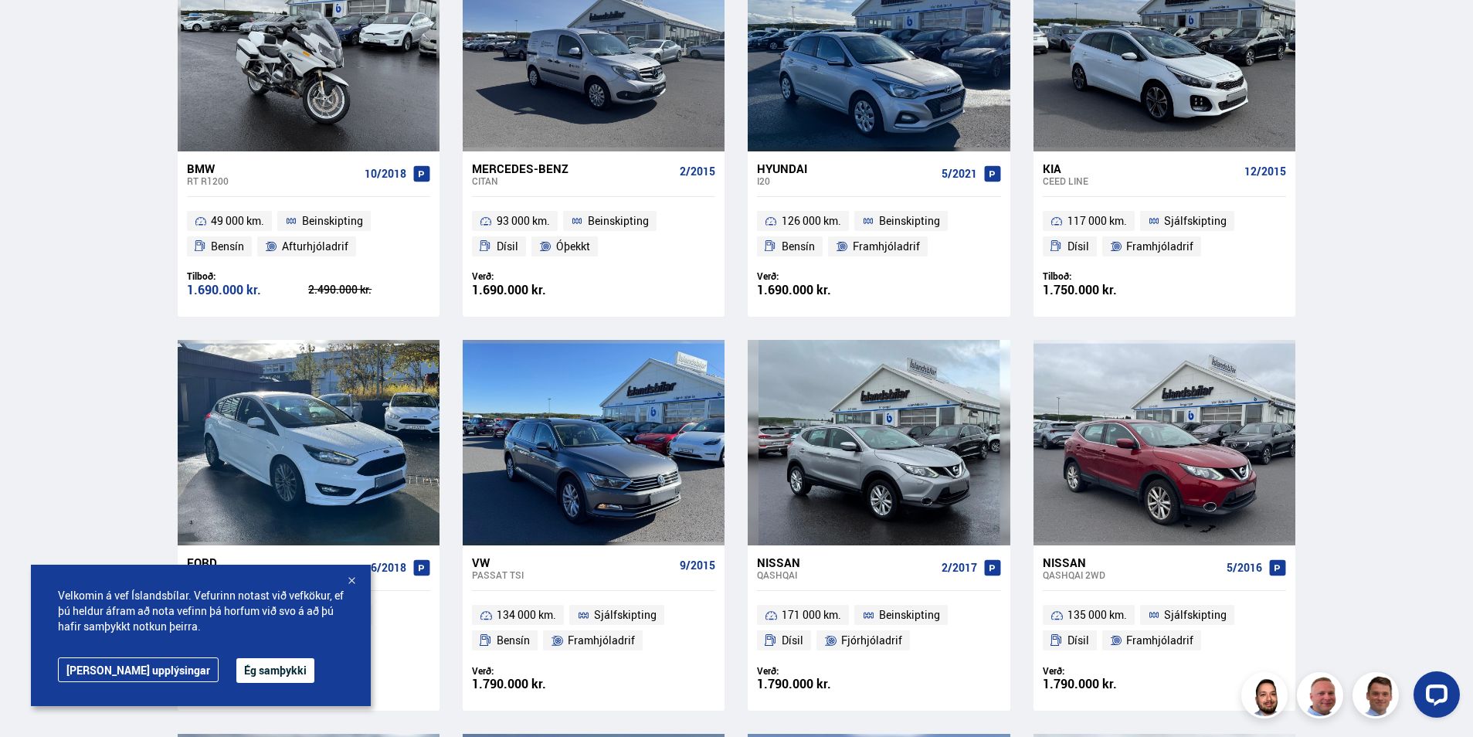
scroll to position [0, 0]
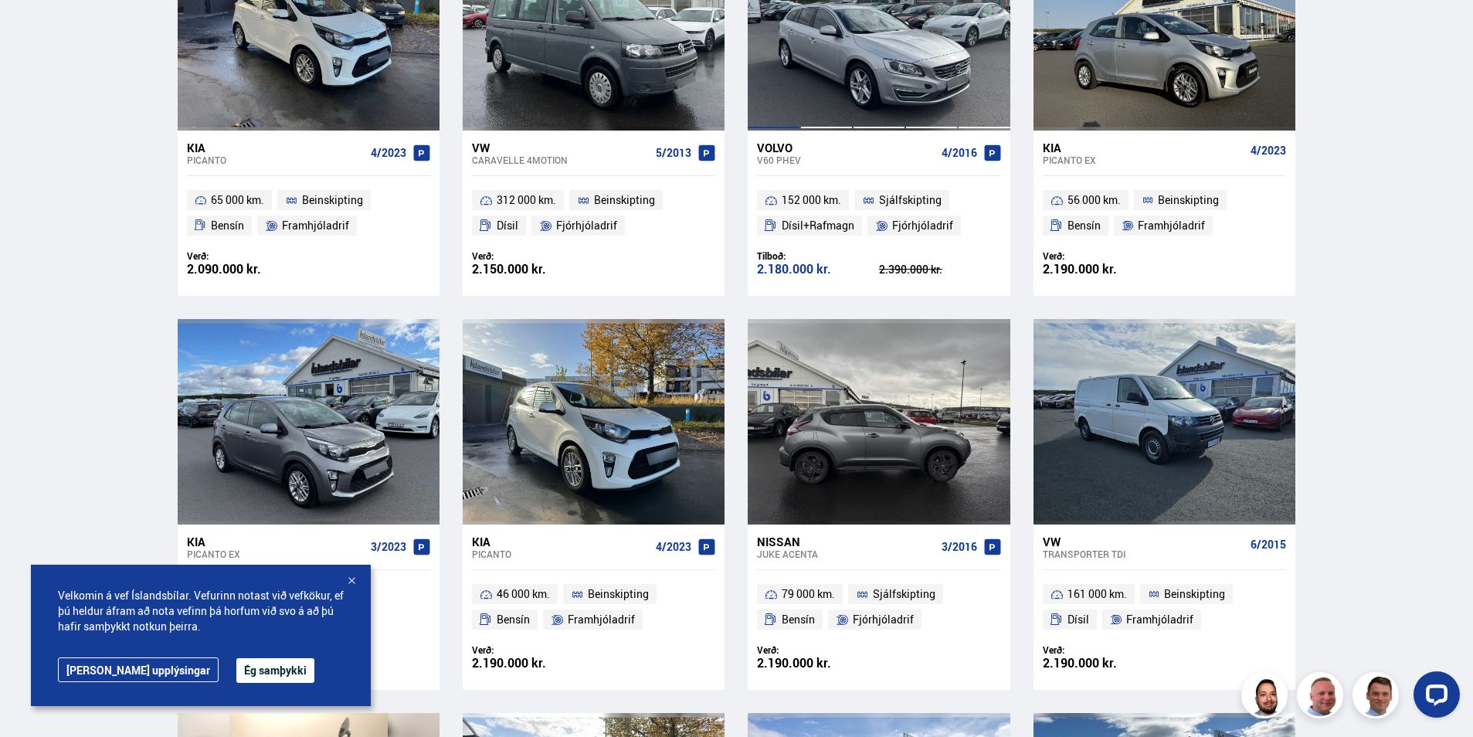
scroll to position [2086, 0]
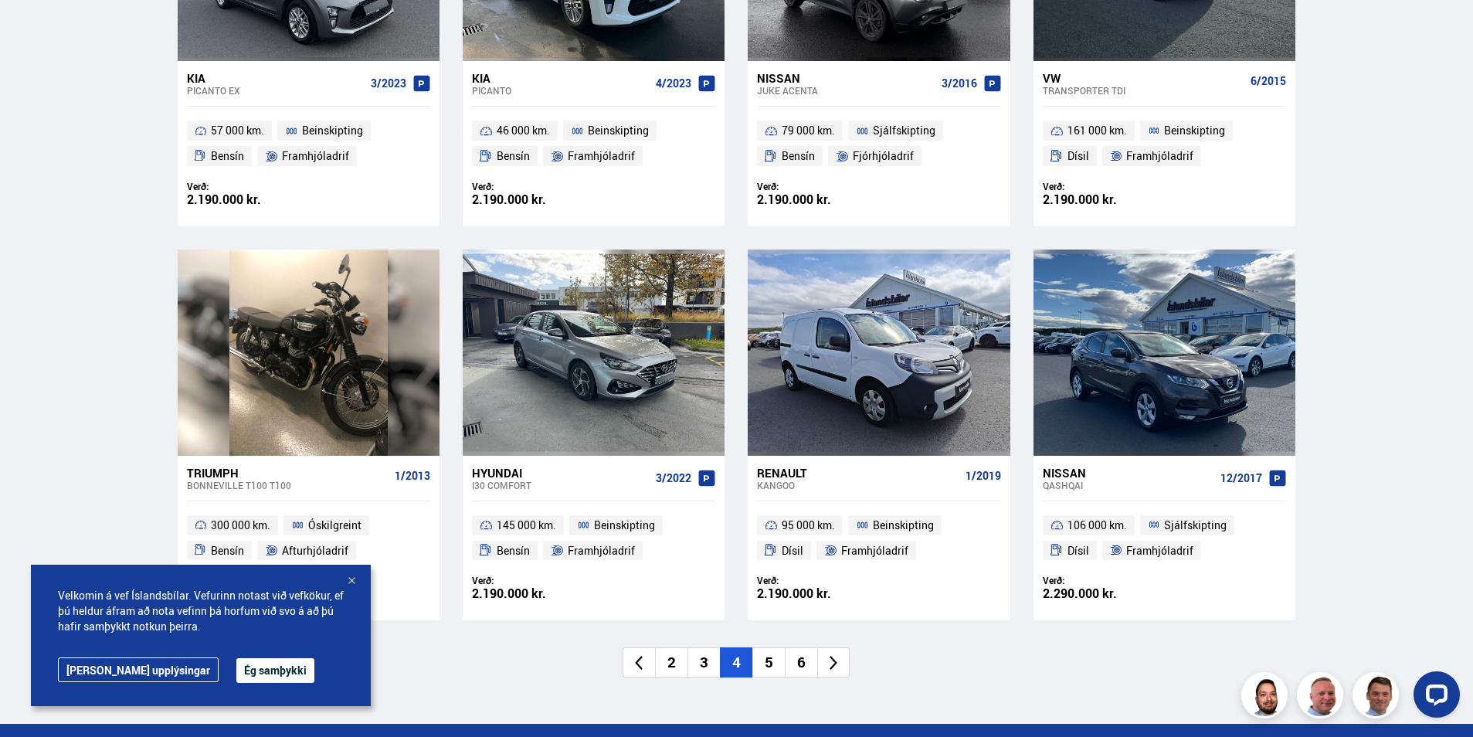
click at [771, 654] on li "5" at bounding box center [769, 662] width 32 height 30
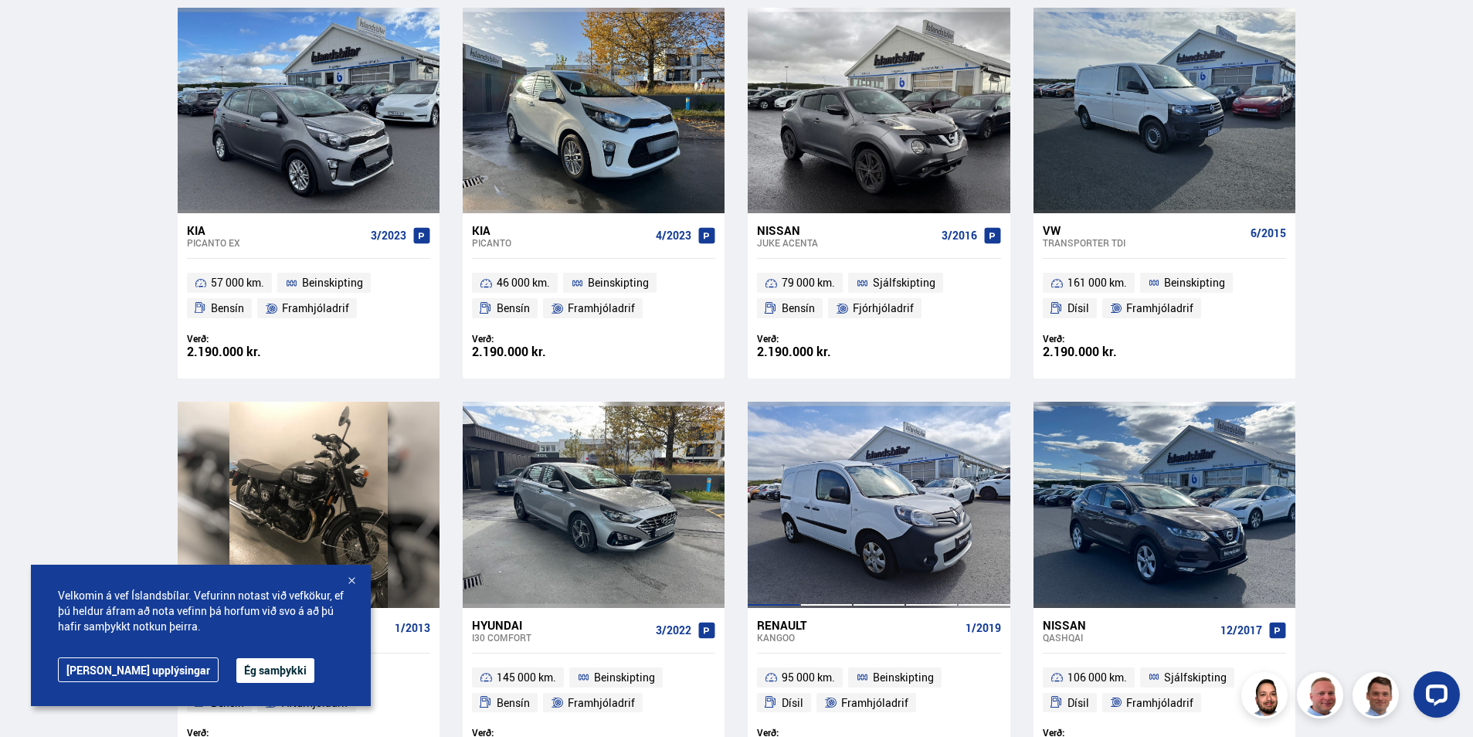
scroll to position [1668, 0]
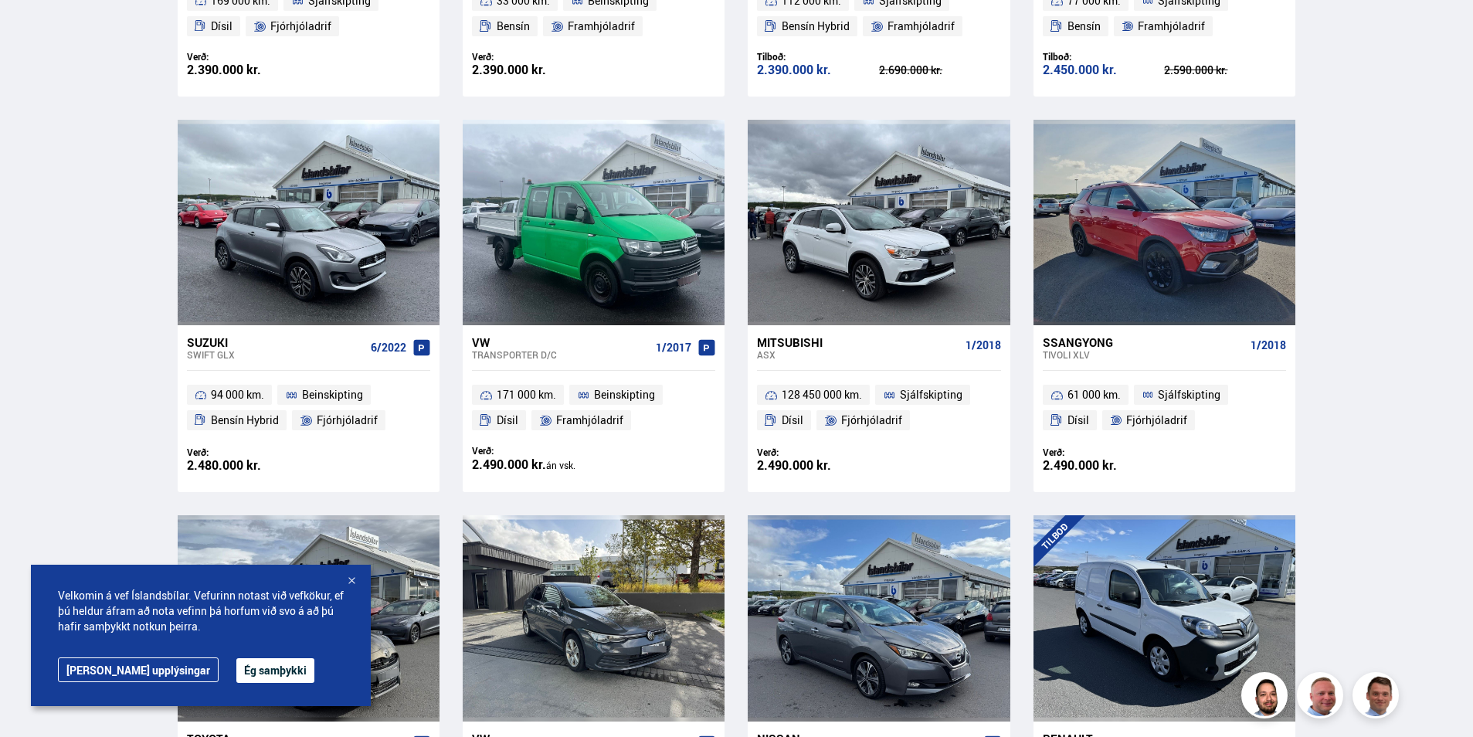
scroll to position [2241, 0]
